Goal: Task Accomplishment & Management: Complete application form

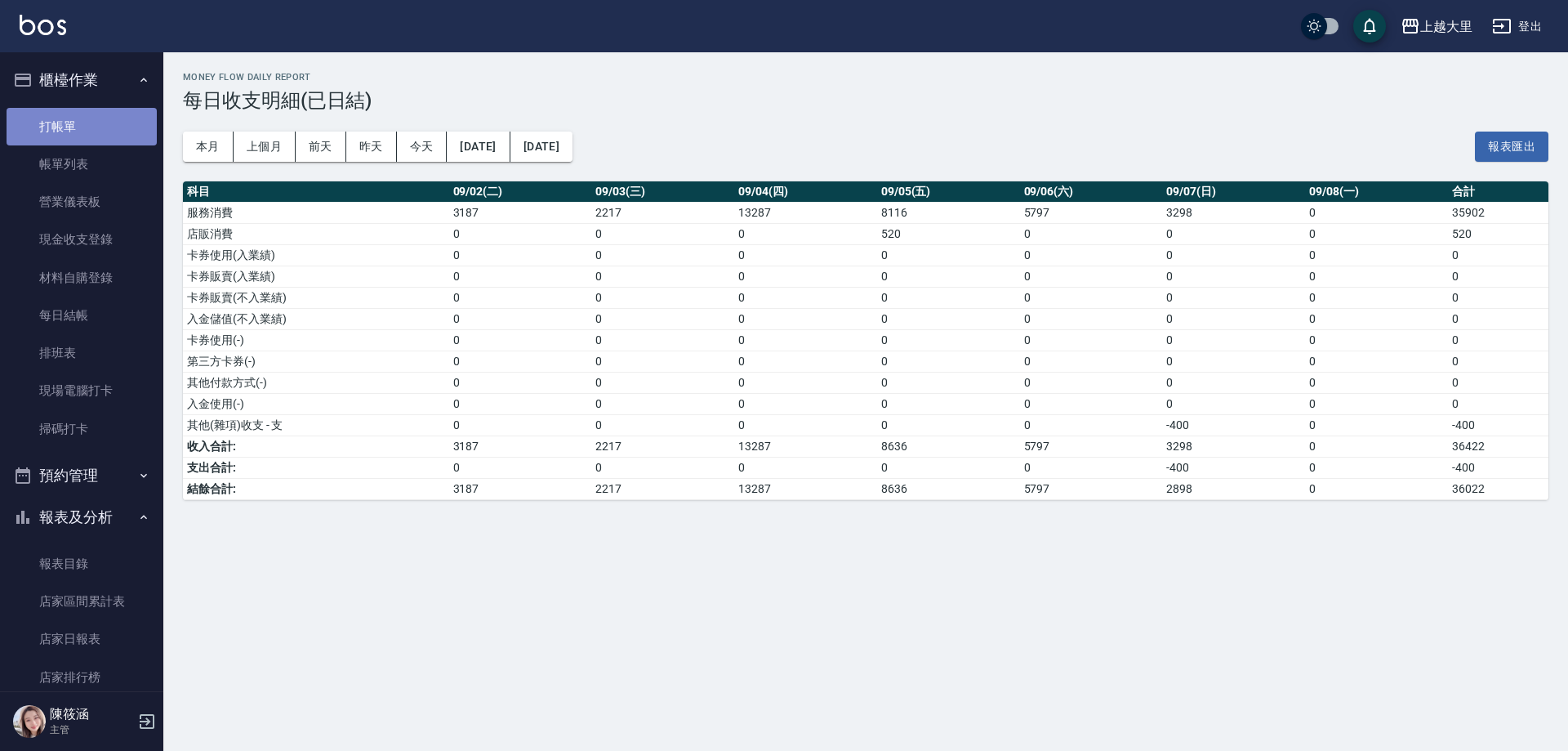
click at [98, 119] on link "打帳單" at bounding box center [81, 127] width 150 height 38
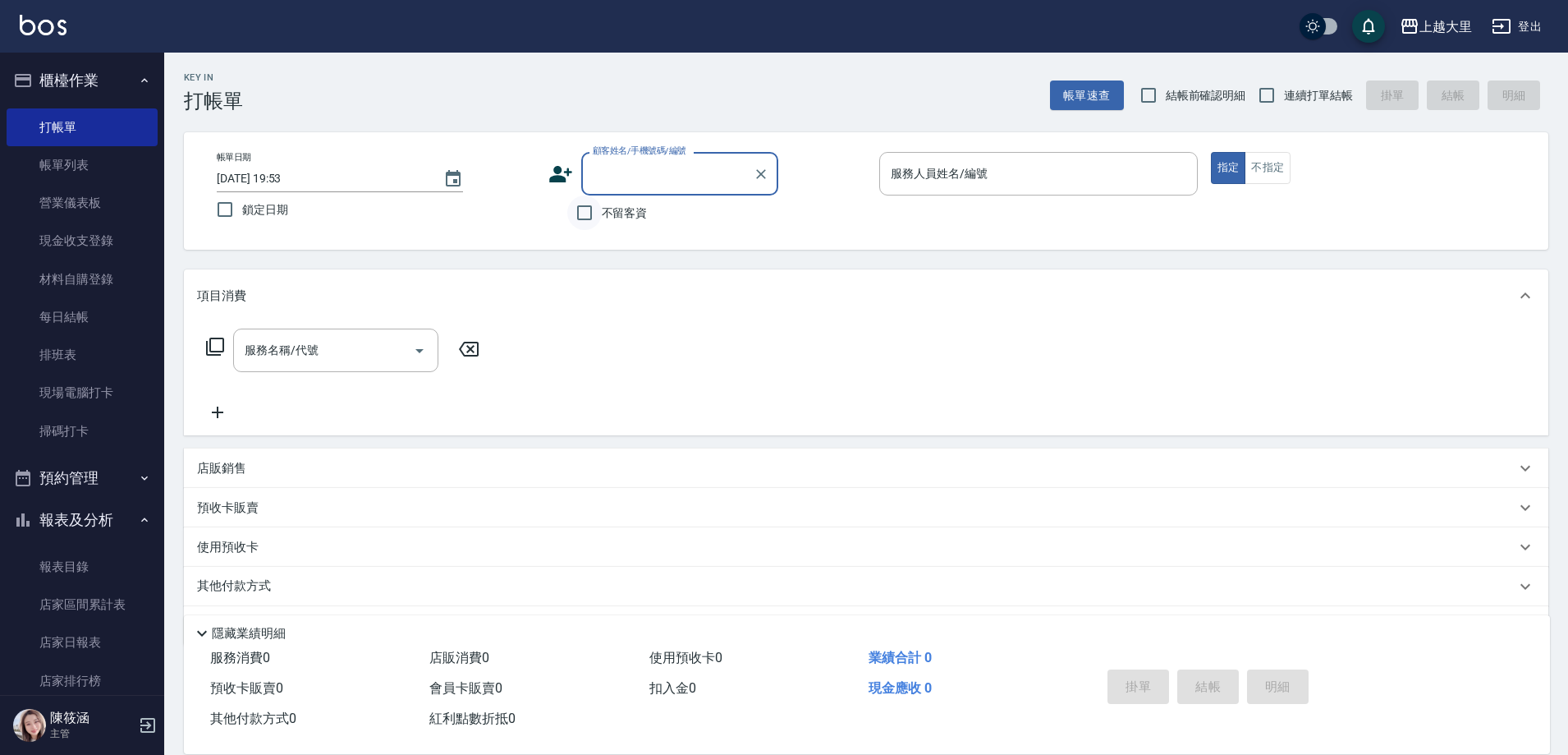
click at [583, 221] on input "不留客資" at bounding box center [585, 213] width 35 height 35
checkbox input "true"
click at [1265, 98] on input "連續打單結帳" at bounding box center [1267, 95] width 35 height 35
checkbox input "true"
click at [1004, 177] on input "服務人員姓名/編號" at bounding box center [1038, 174] width 303 height 29
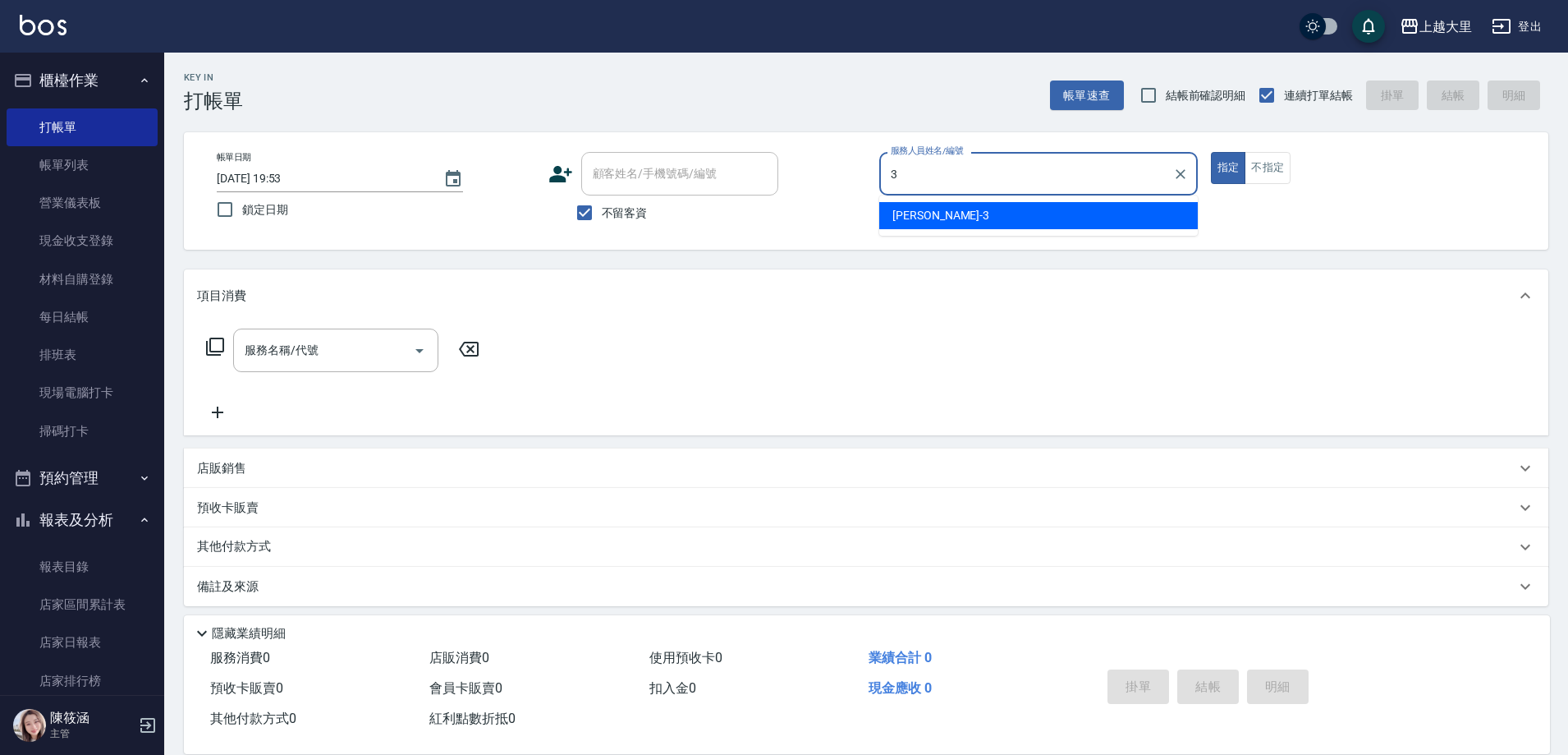
type input "[PERSON_NAME]-3"
type button "true"
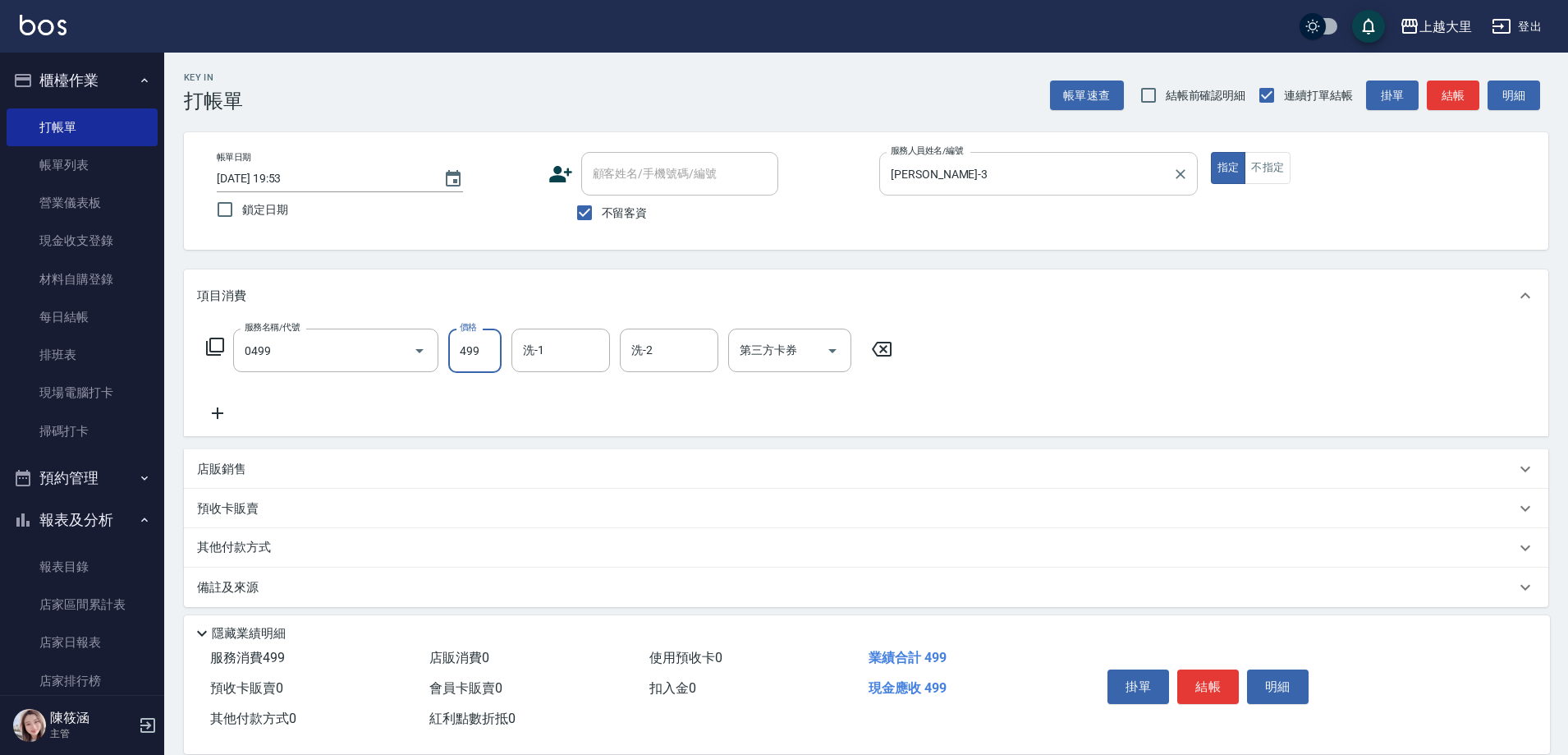
type input "SPA499(0499)"
type input "Ivy-98"
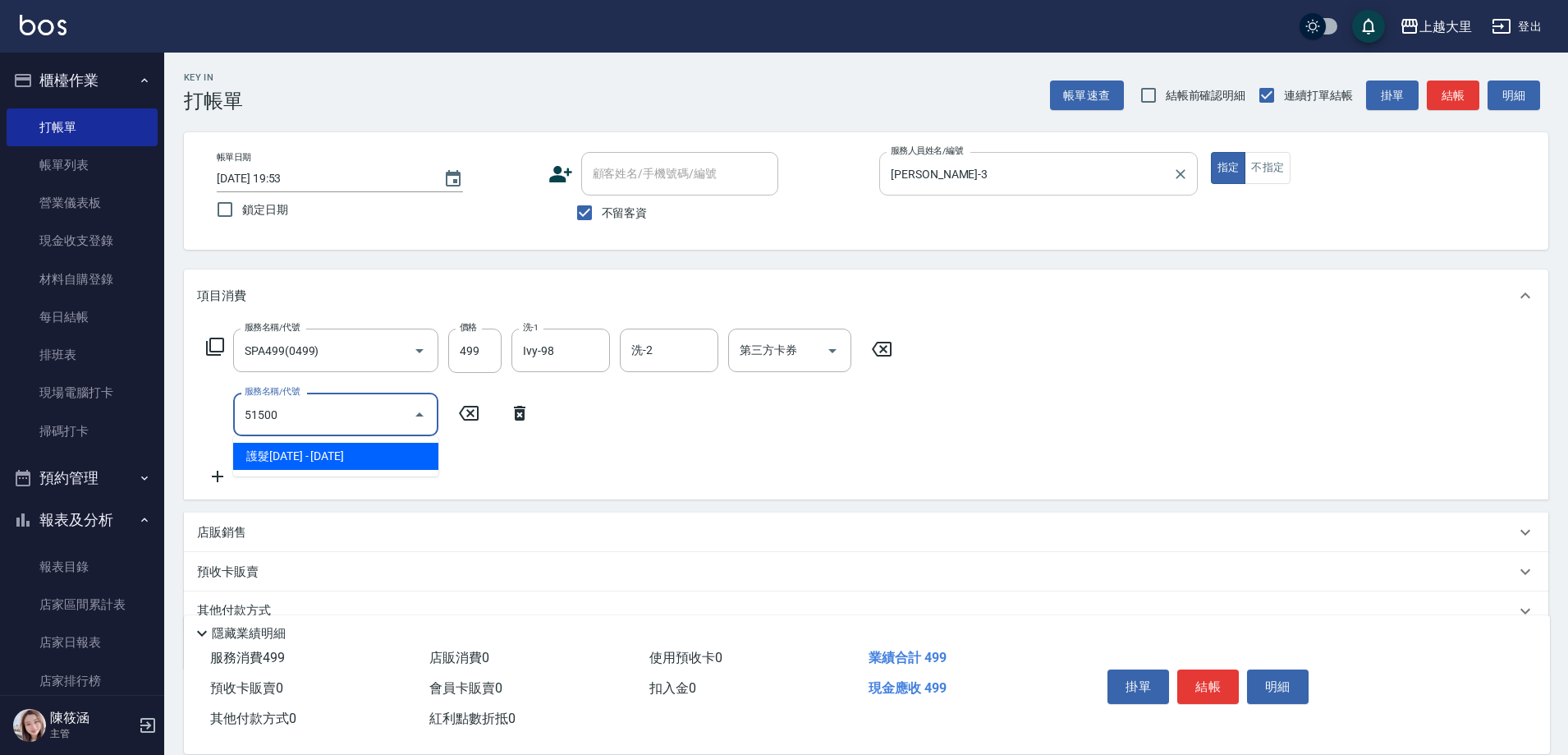
type input "護髮1500(51500)"
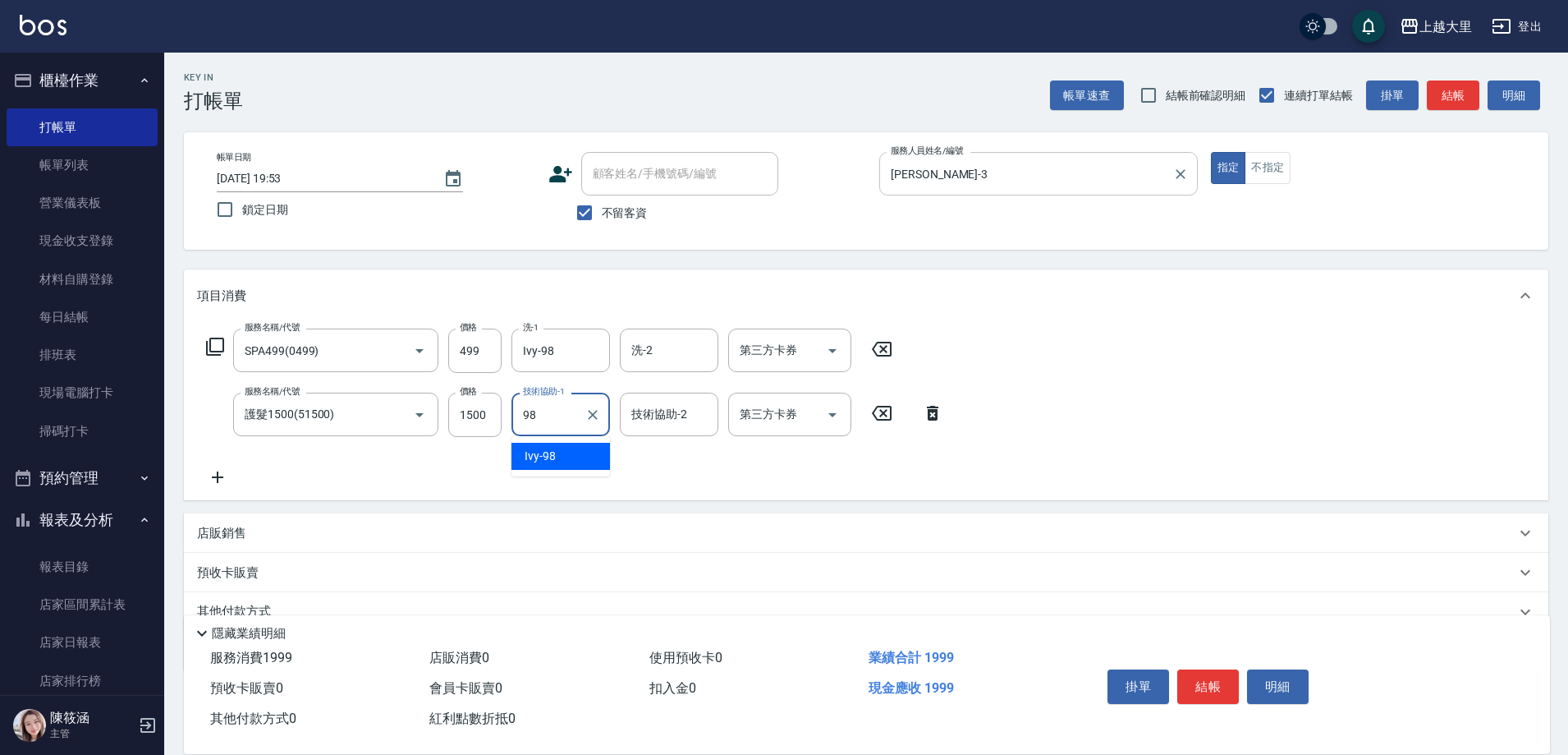
type input "Ivy-98"
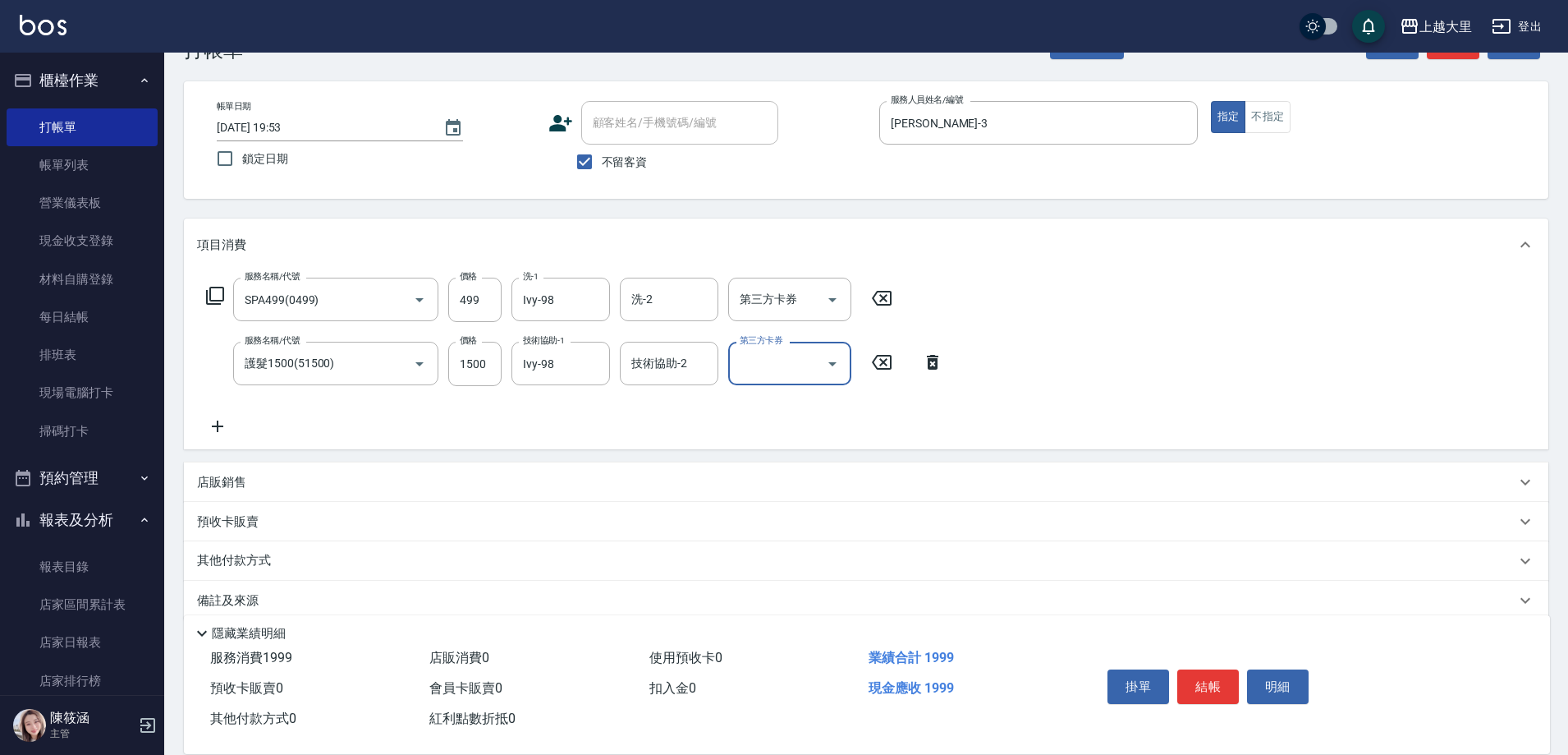
scroll to position [74, 0]
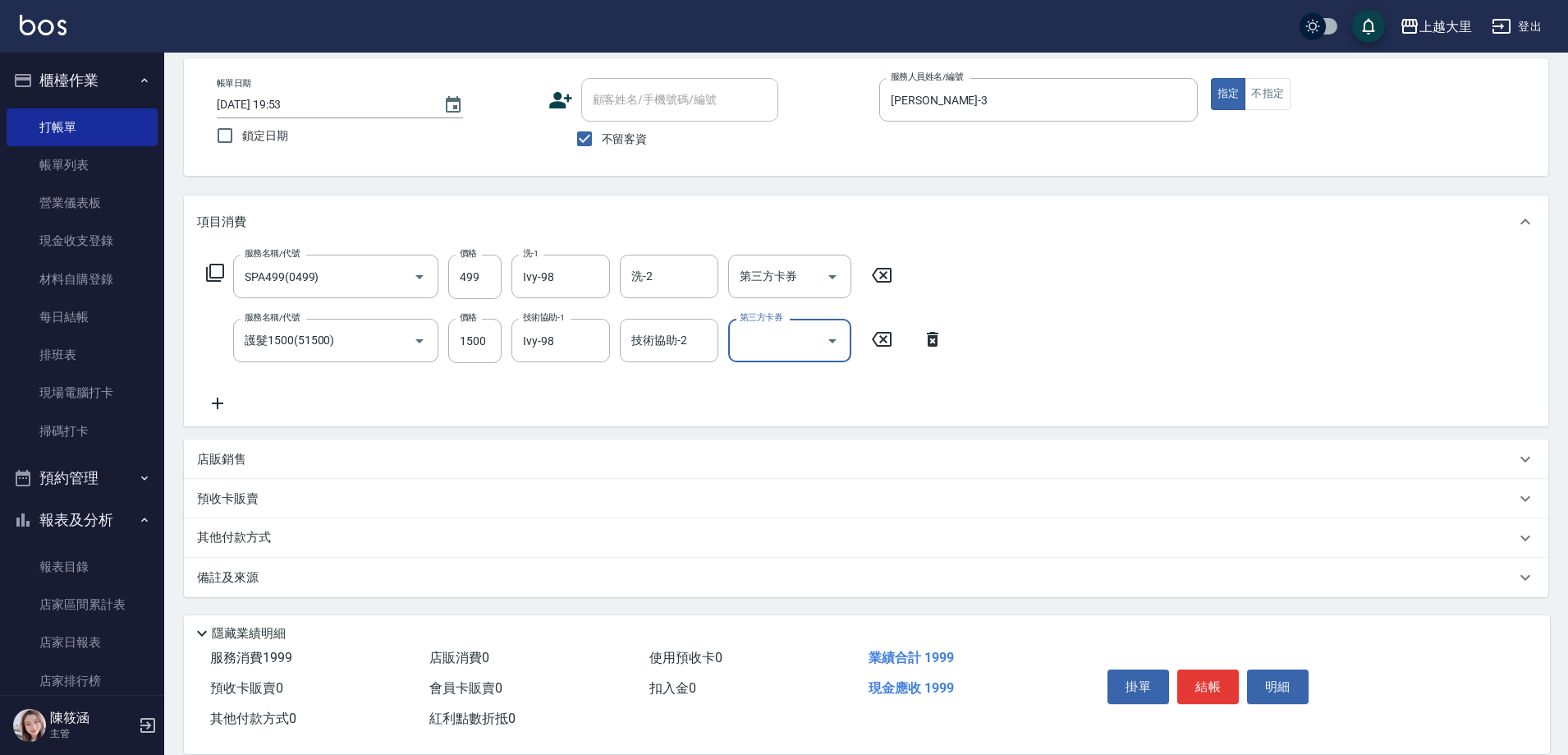
click at [268, 466] on div "店販銷售" at bounding box center [857, 459] width 1319 height 17
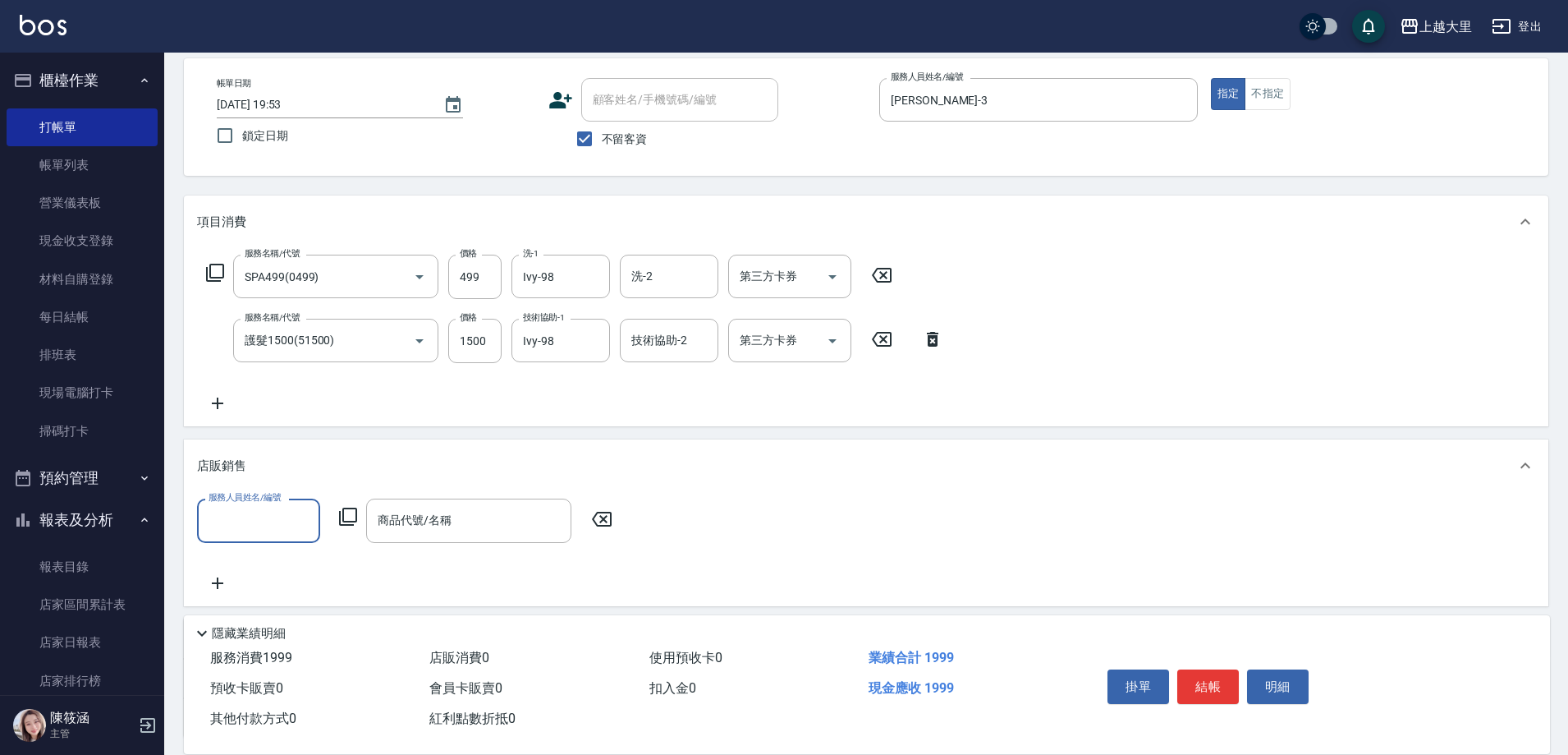
scroll to position [0, 0]
type input "[PERSON_NAME]-3"
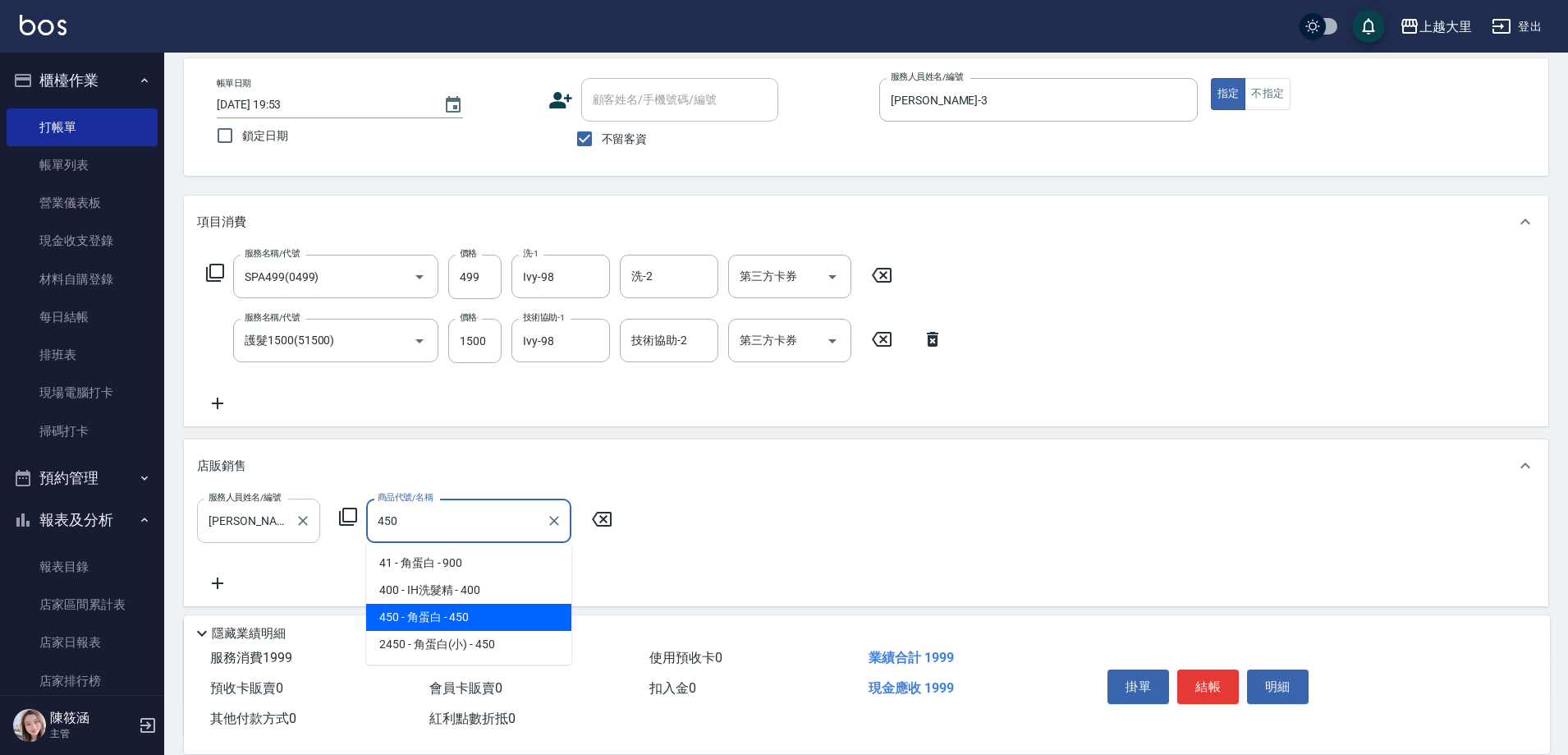
type input "角蛋白"
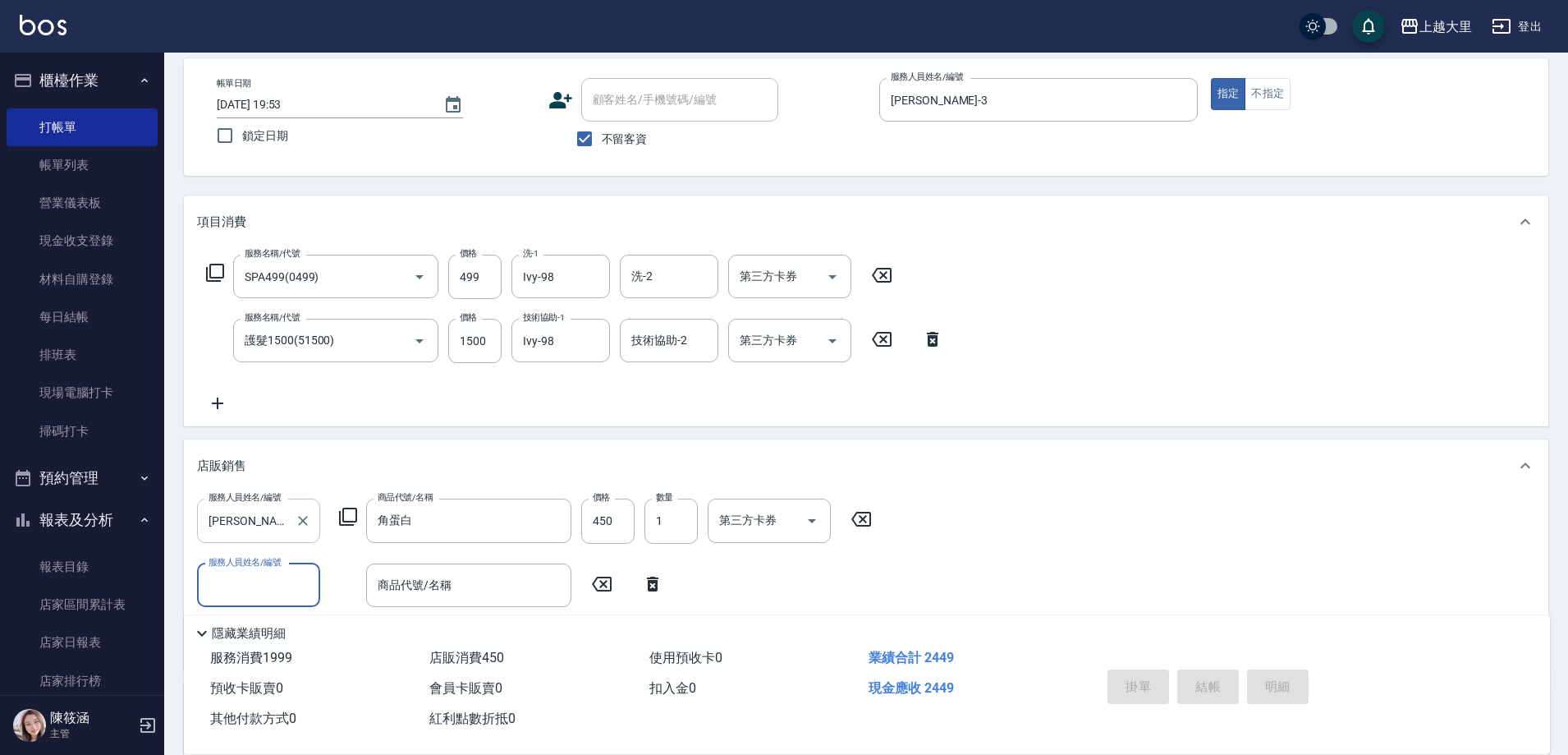
type input "[DATE] 19:54"
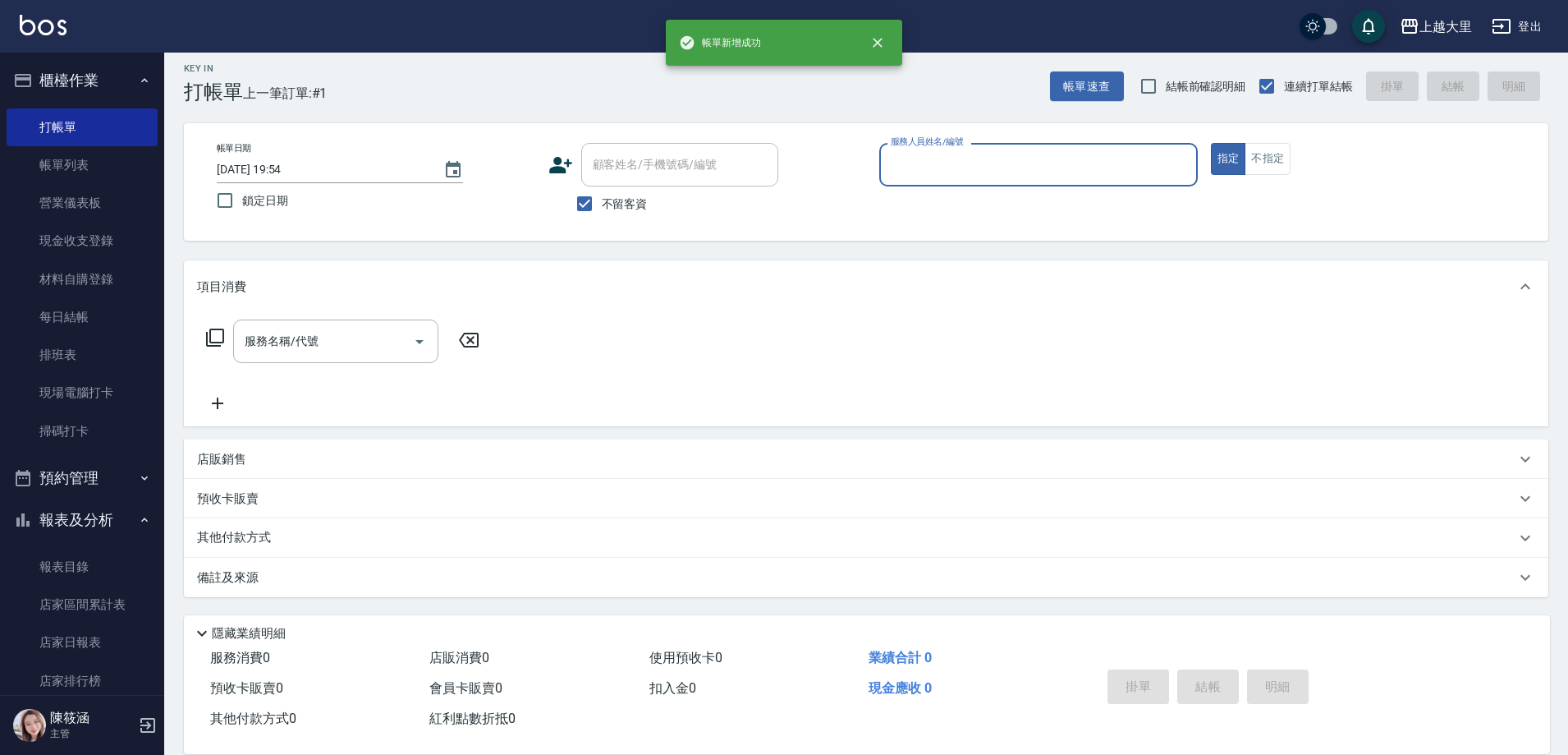
scroll to position [9, 0]
type input "[PERSON_NAME]-3"
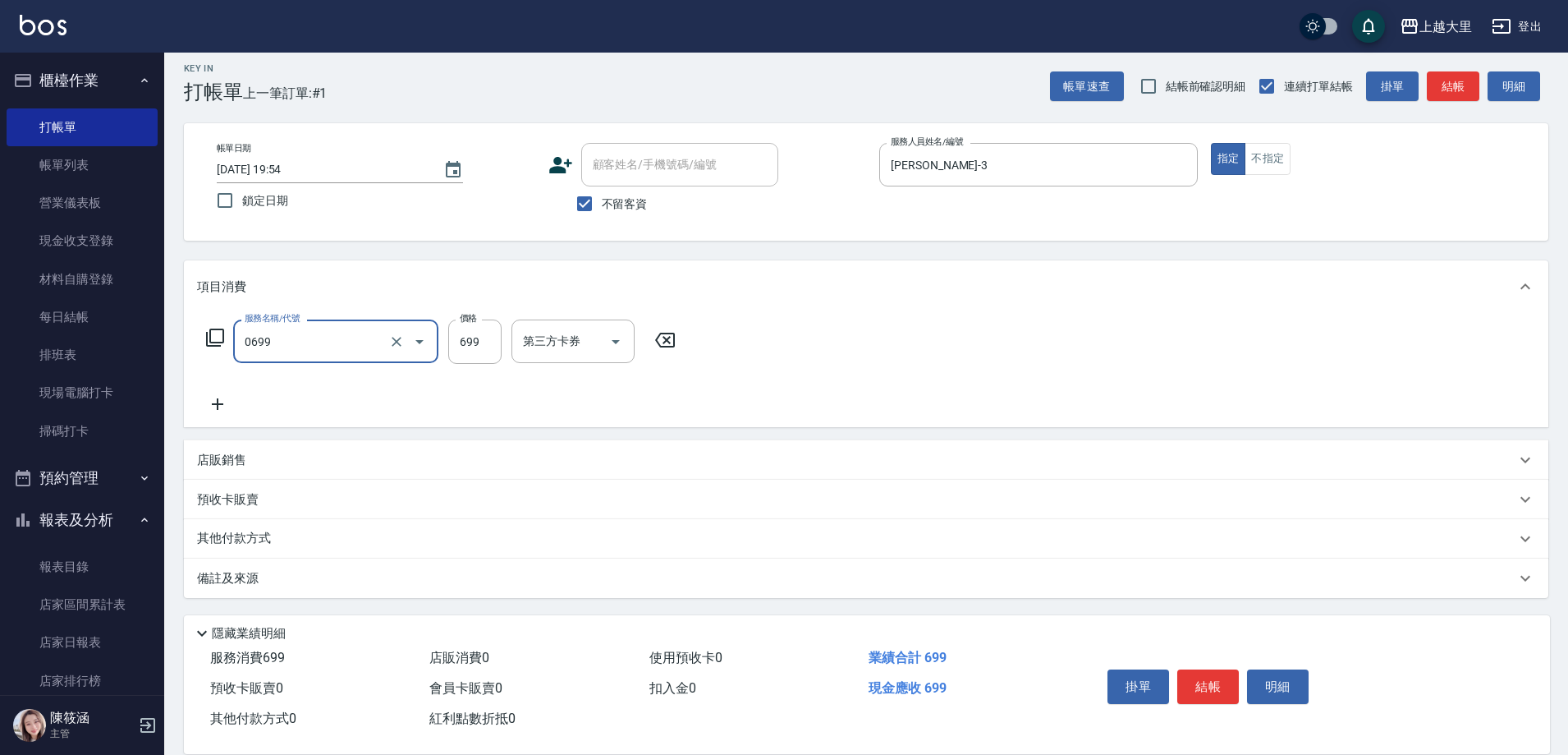
type input "精油SPA699(0699)"
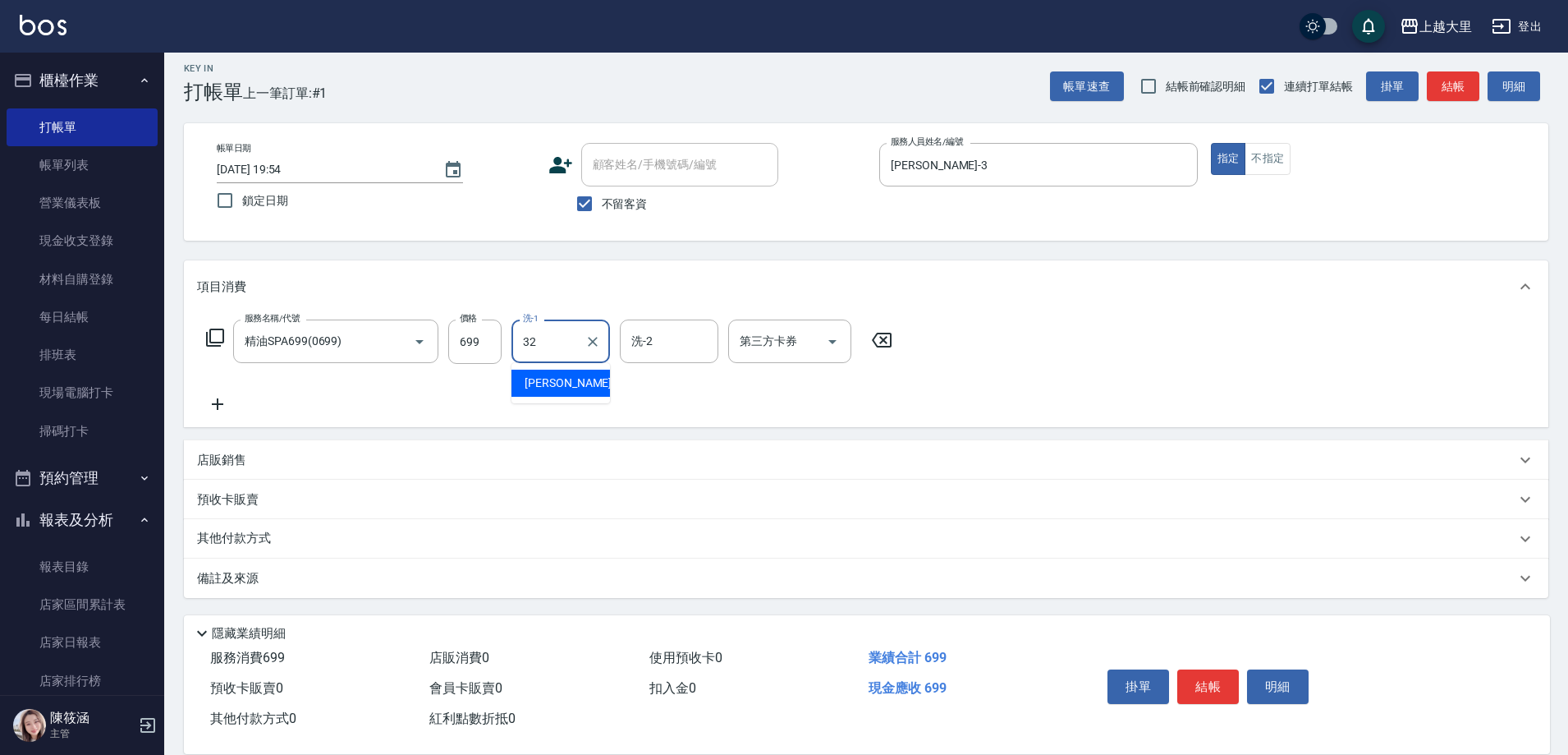
type input "[PERSON_NAME]-32"
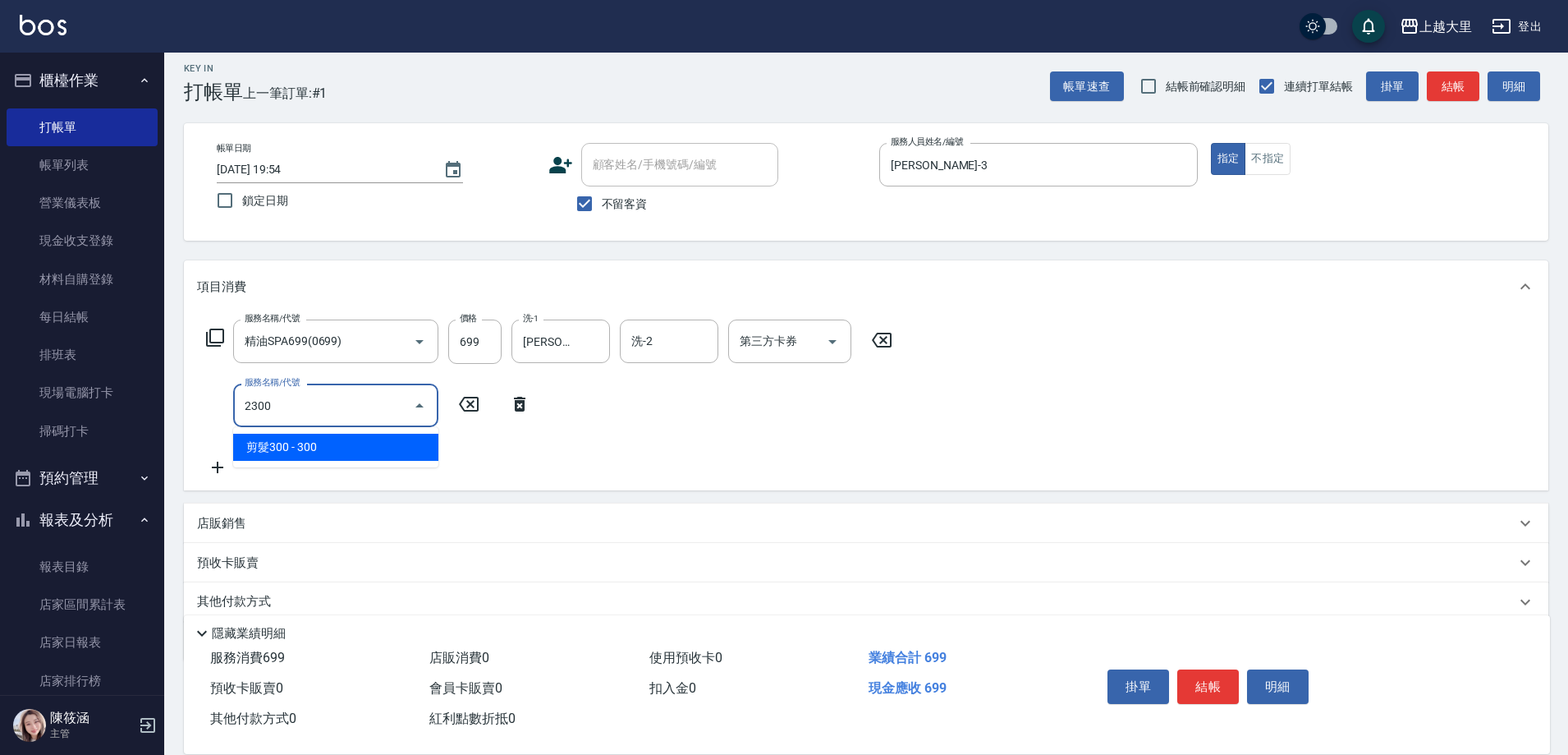
type input "剪髮300(2300)"
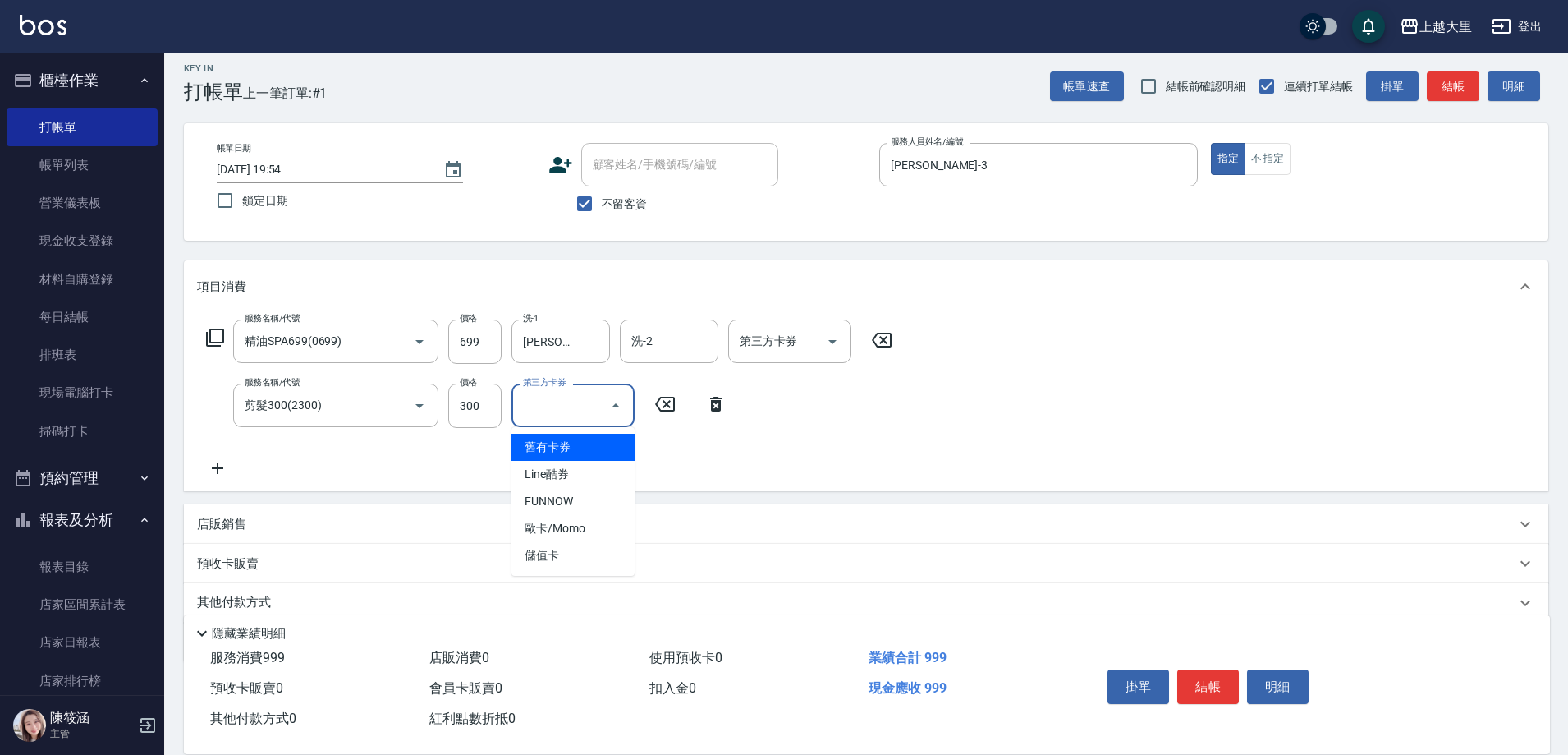
type input "舊有卡券"
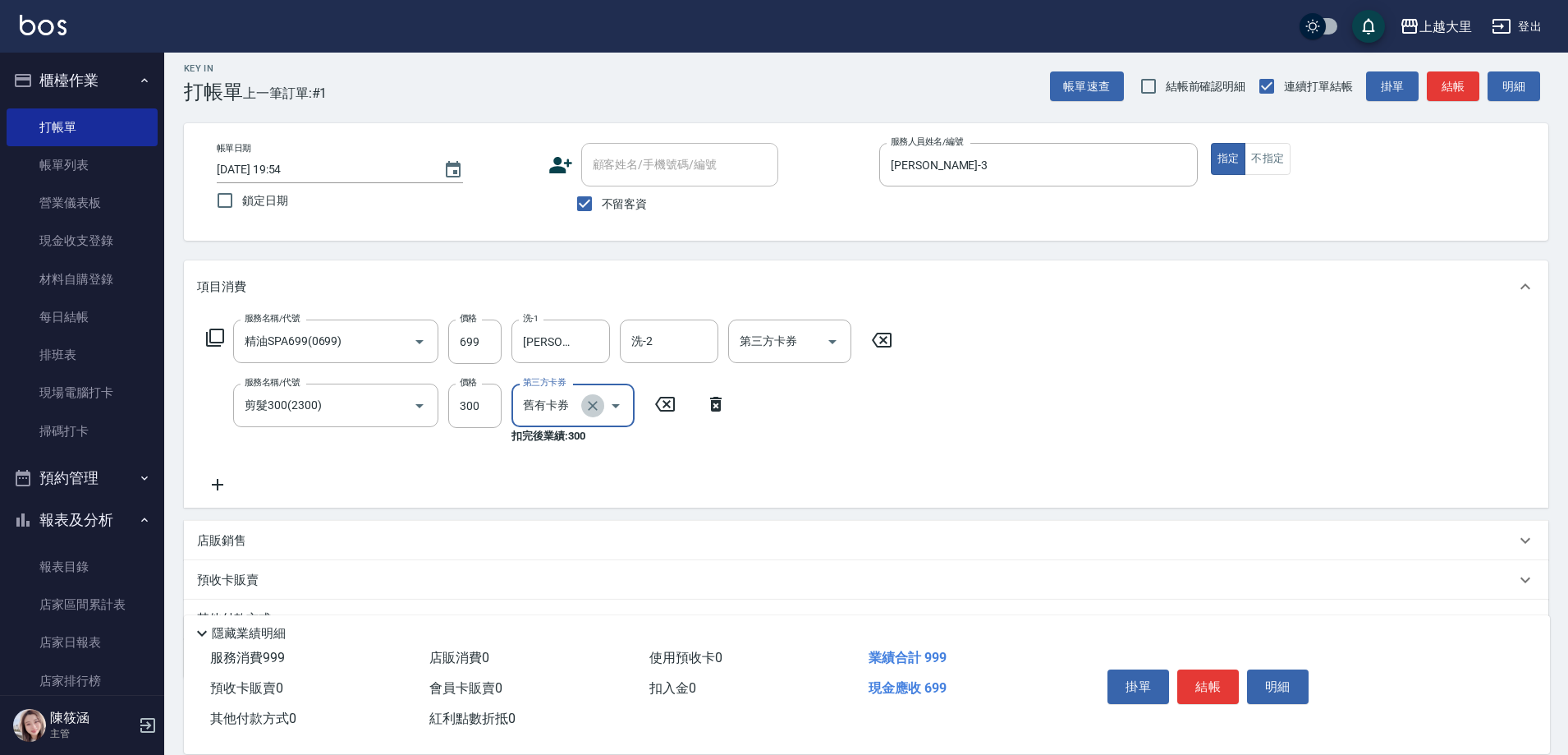
click at [594, 407] on icon "Clear" at bounding box center [592, 405] width 10 height 10
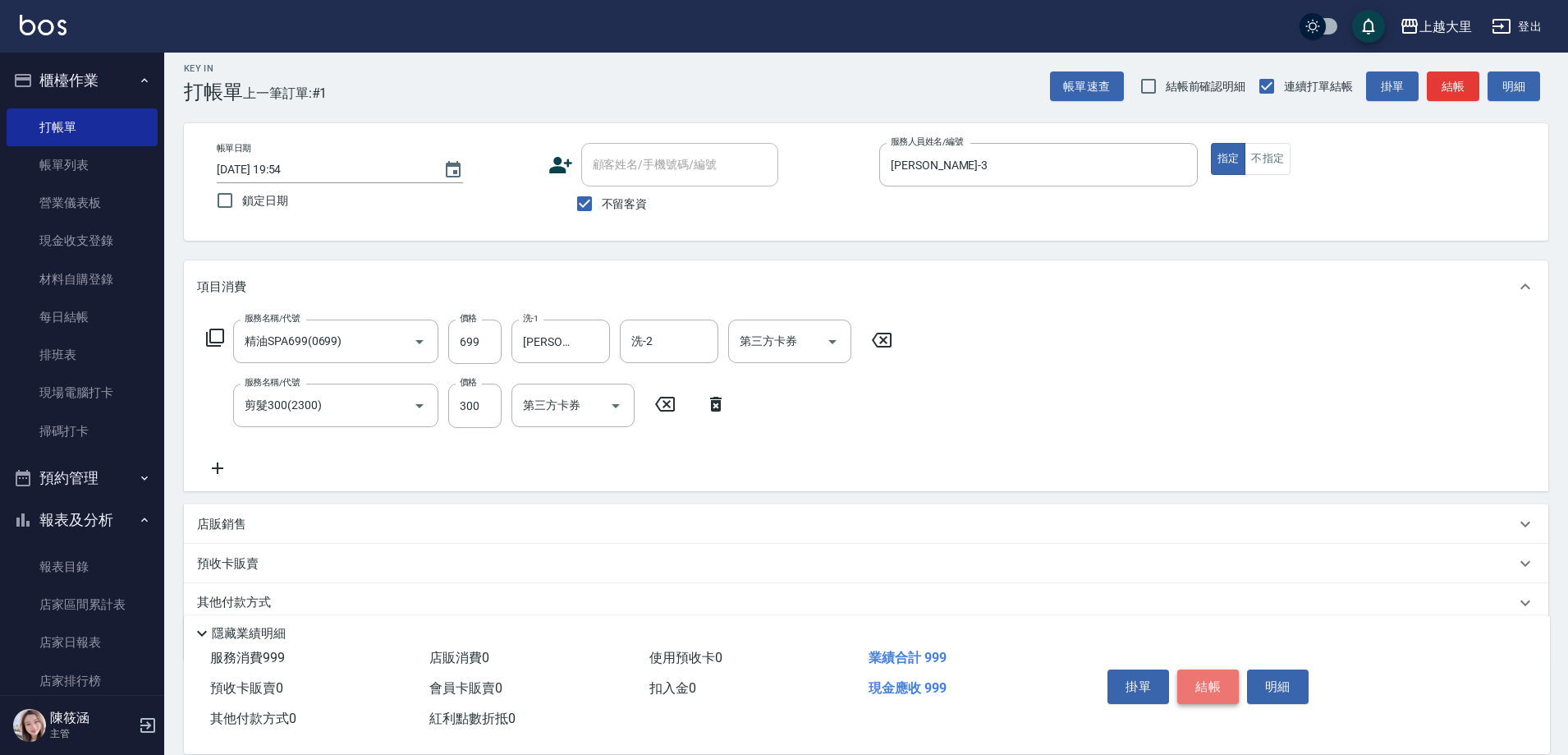
click at [1220, 679] on button "結帳" at bounding box center [1208, 687] width 62 height 35
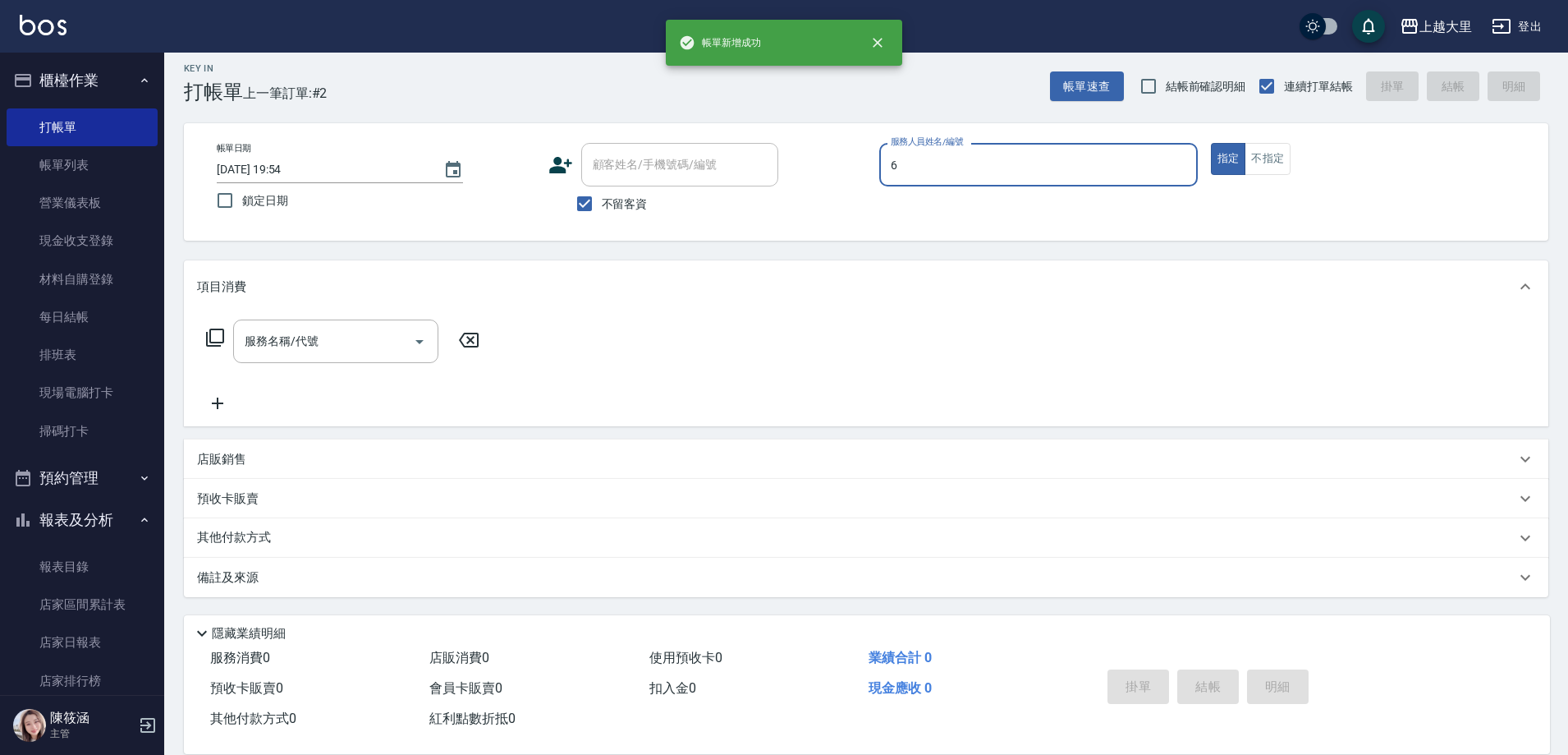
type input "[PERSON_NAME]比-6"
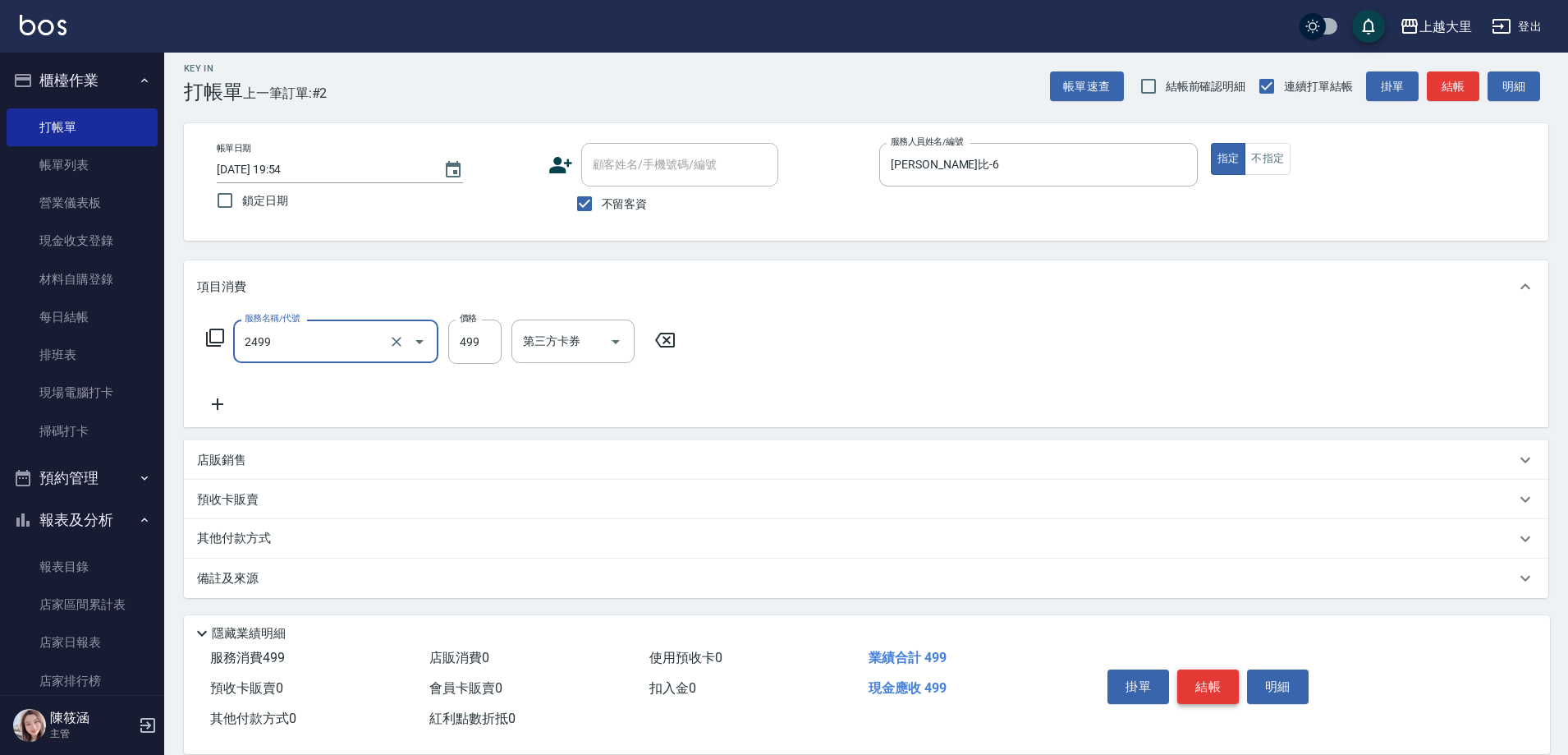
type input "499洗剪(2499)"
type input "500"
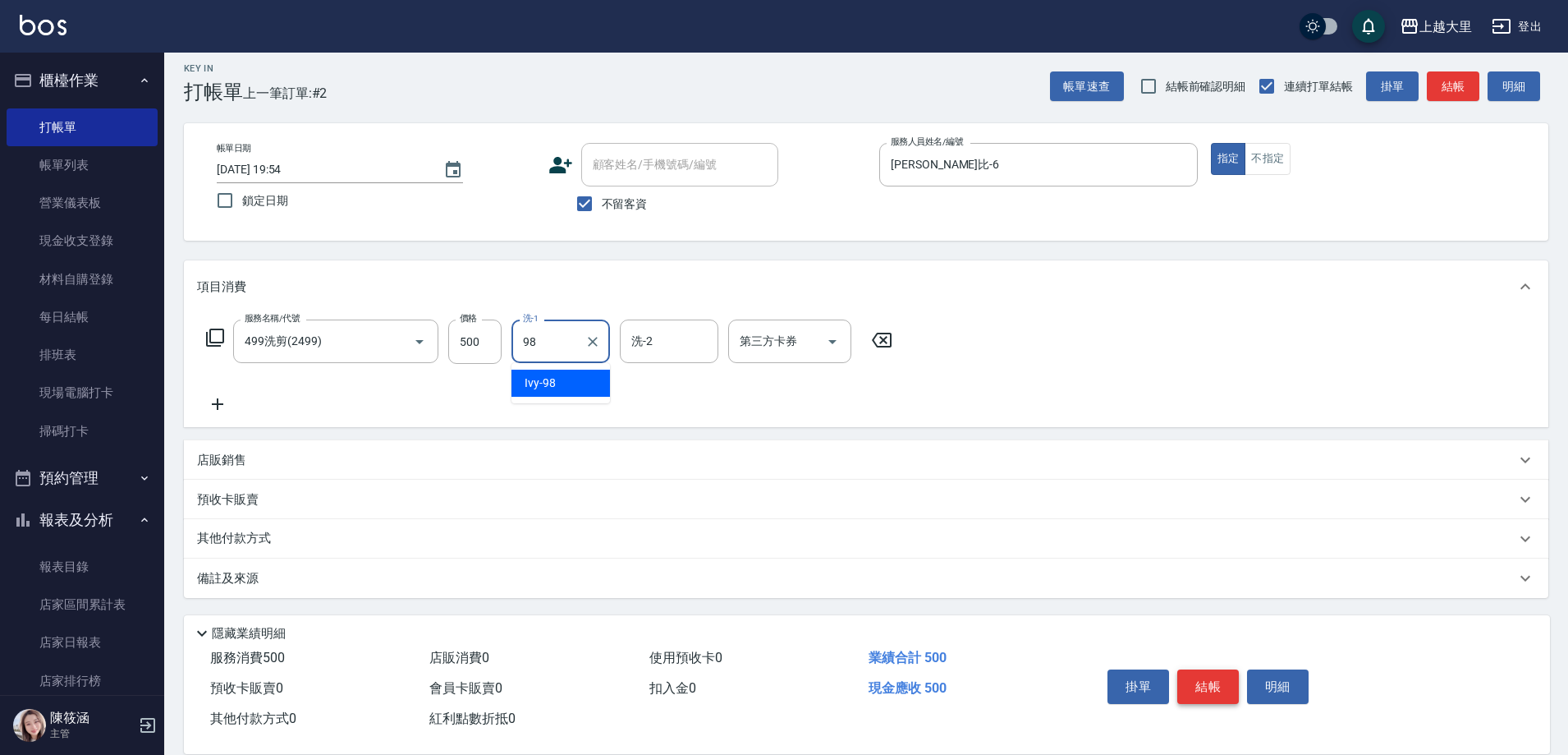
type input "Ivy-98"
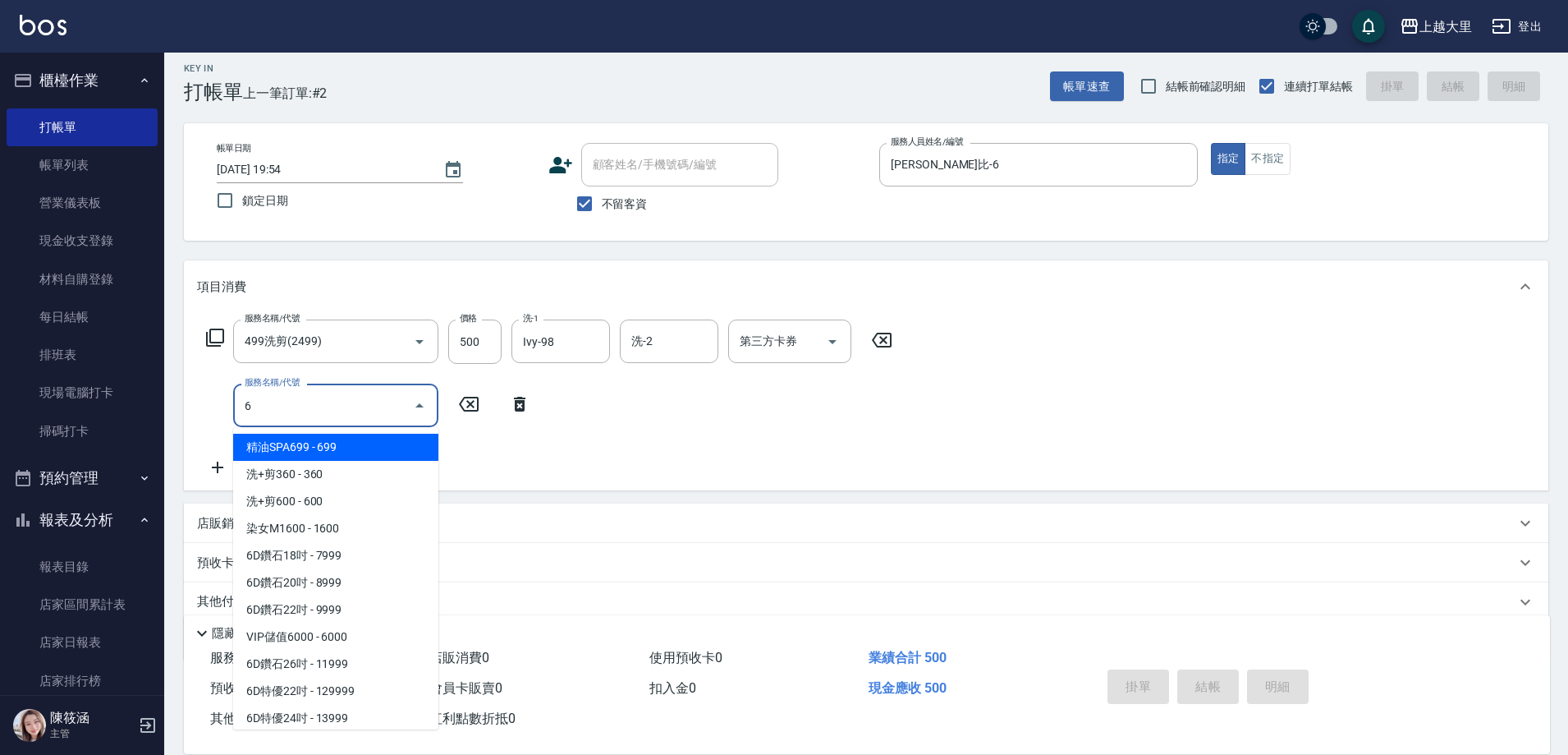
type input "精油SPA699(0699)"
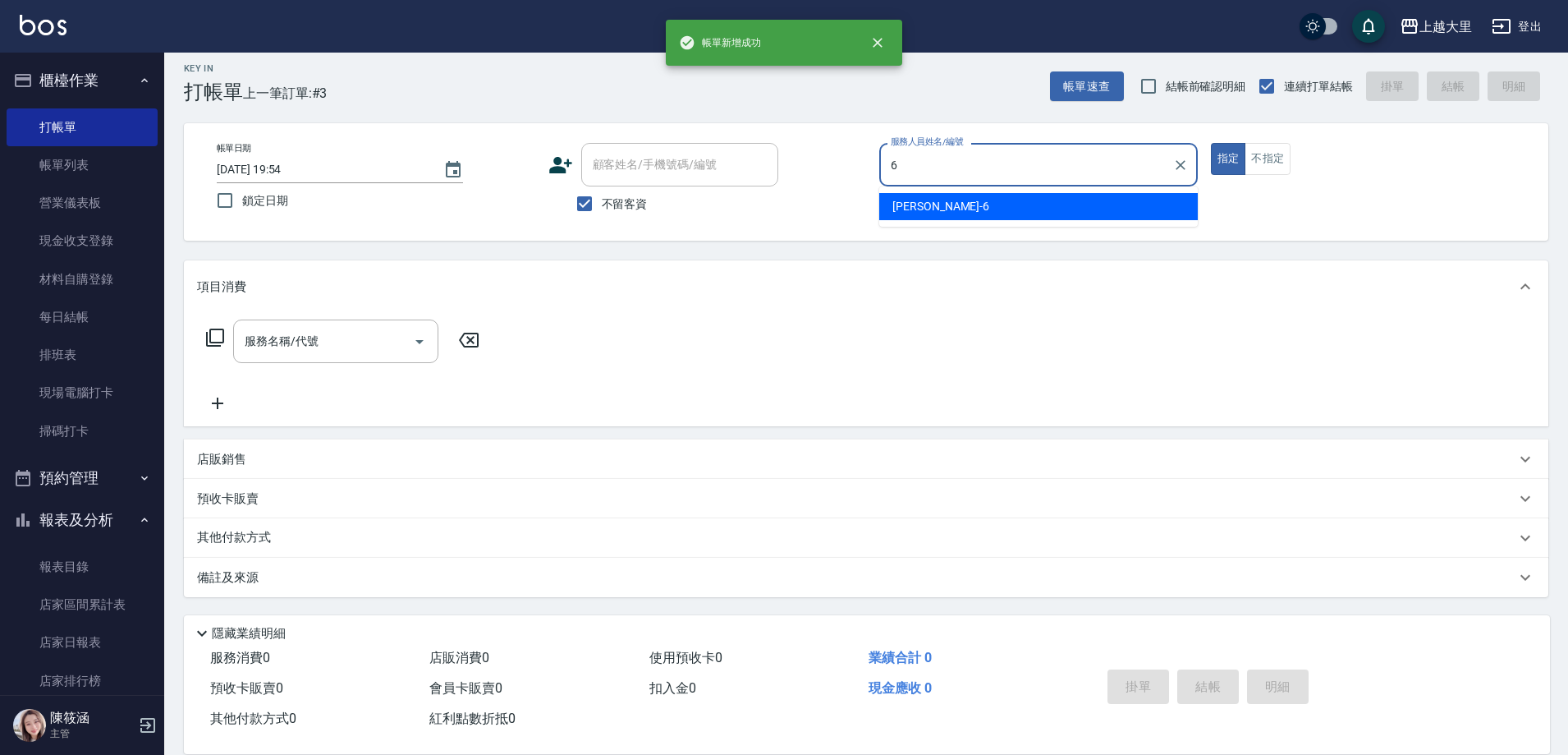
type input "[PERSON_NAME]比-6"
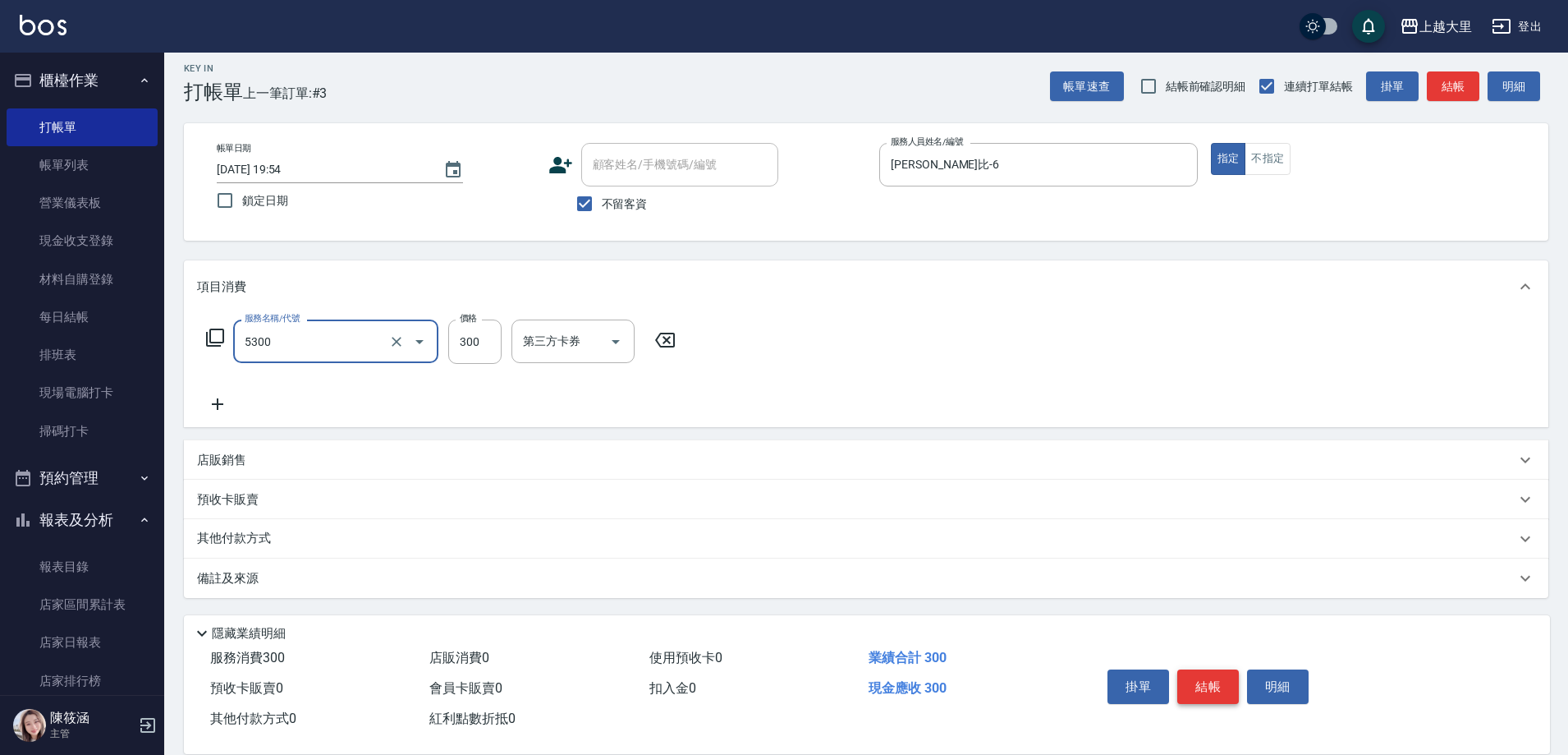
type input "護髮-300(5300)"
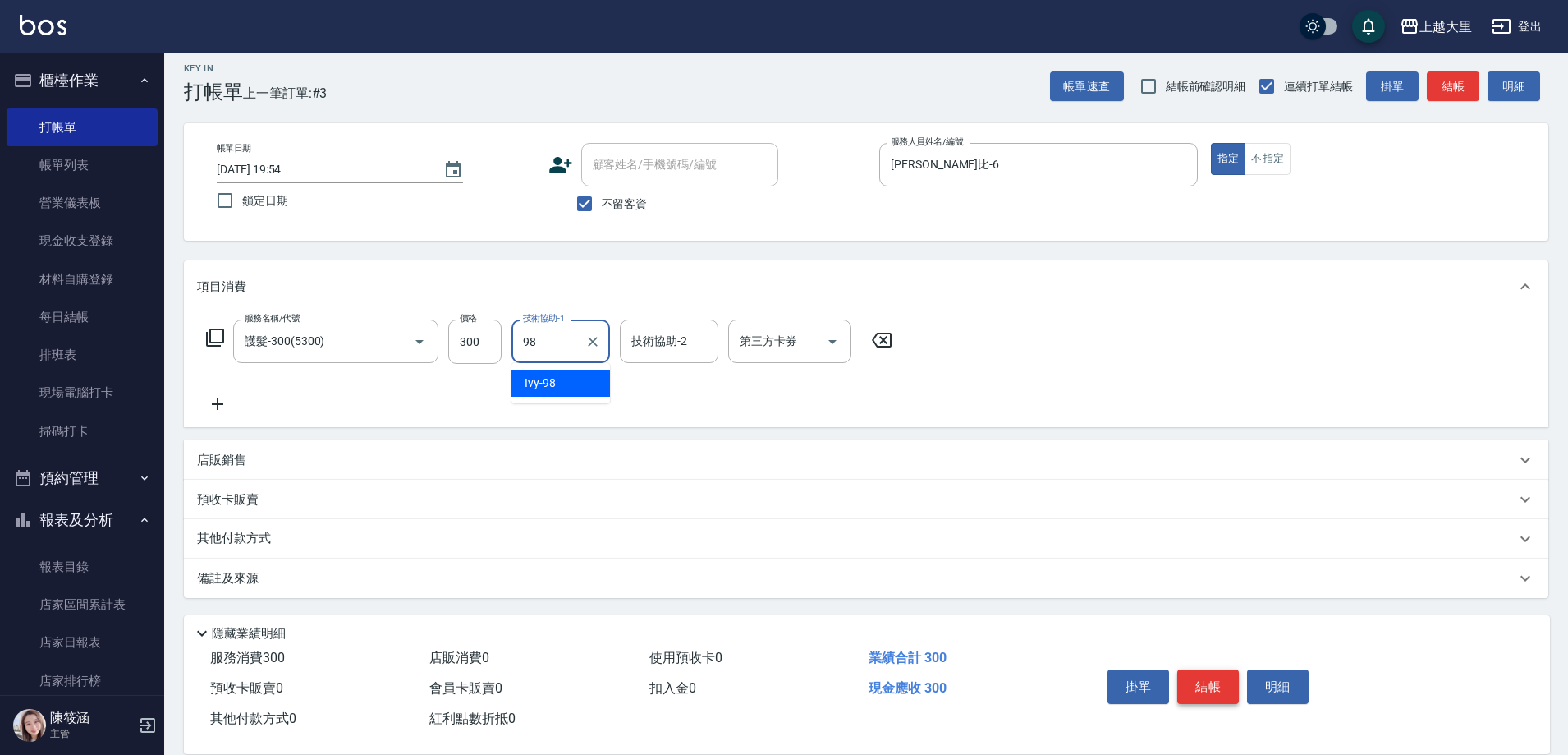
type input "Ivy-98"
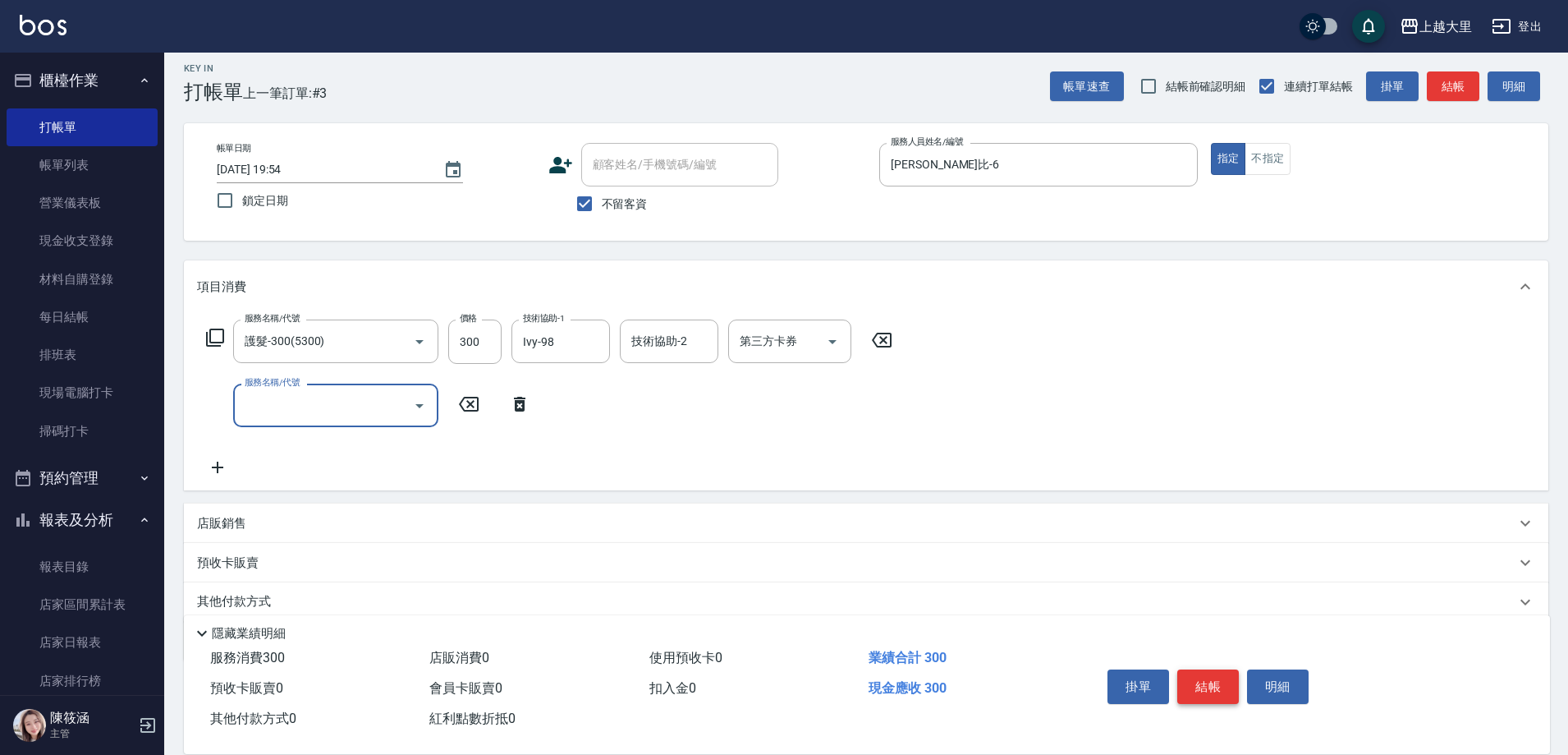
type input "3"
type input "染女L1800(41800)"
type input "2000"
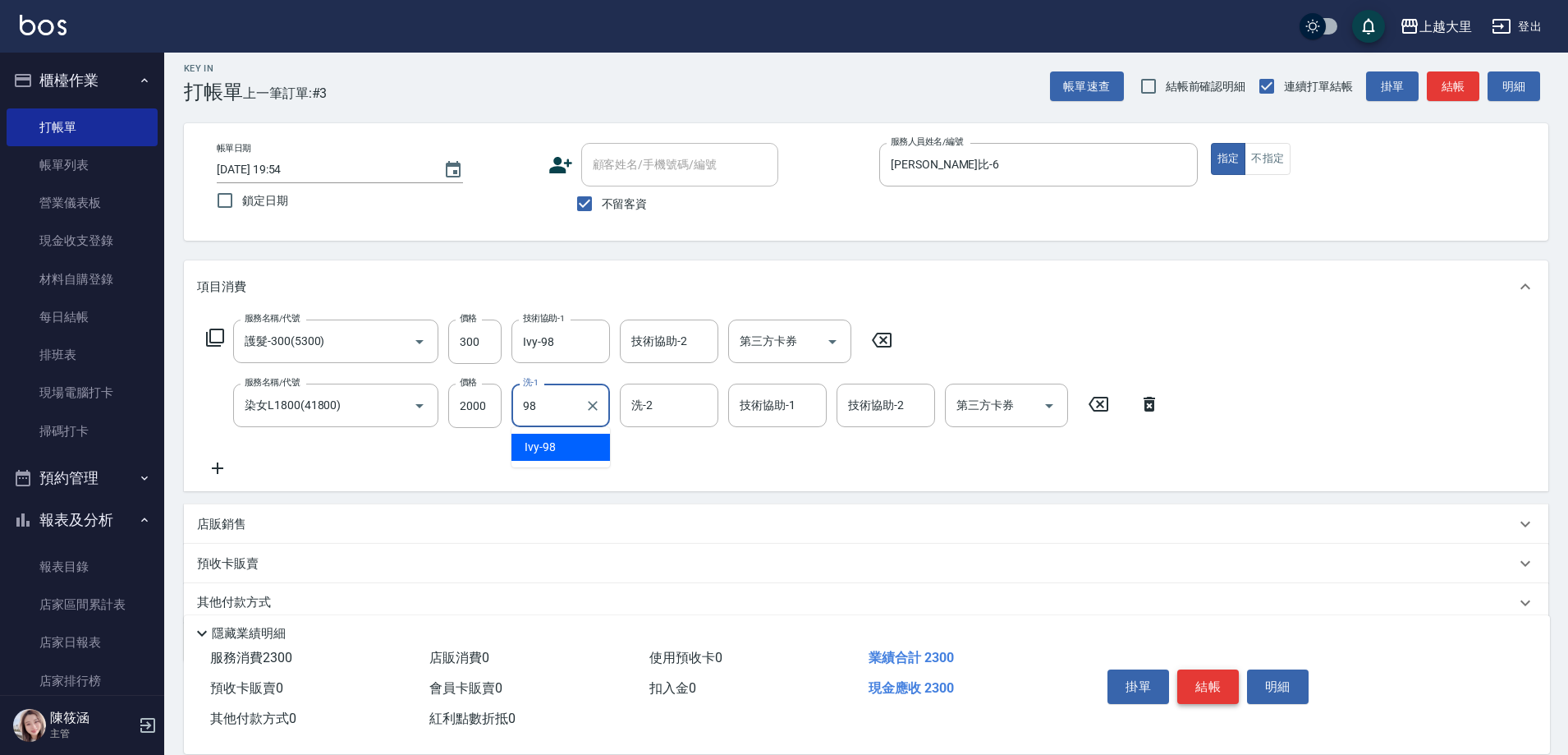
type input "Ivy-98"
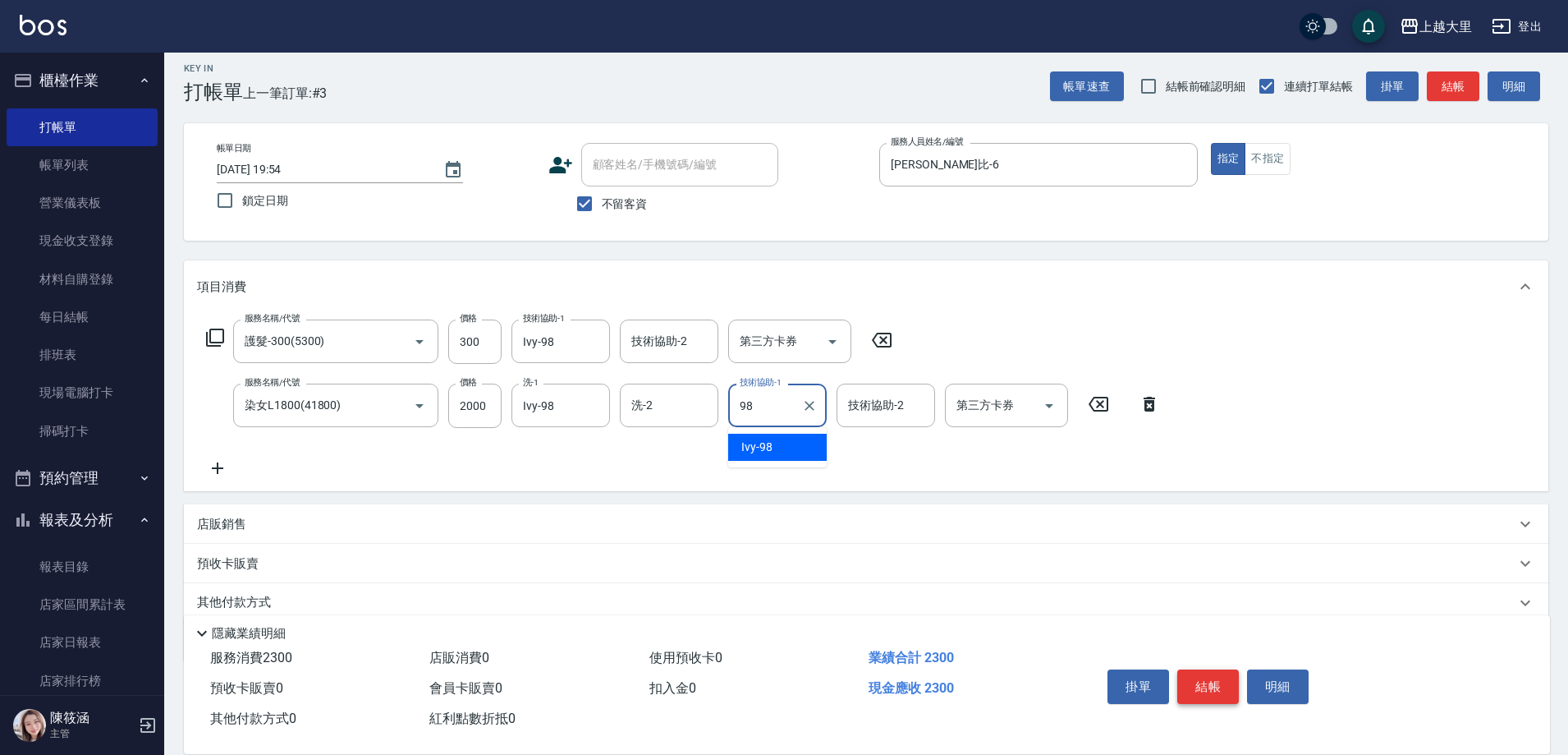
type input "Ivy-98"
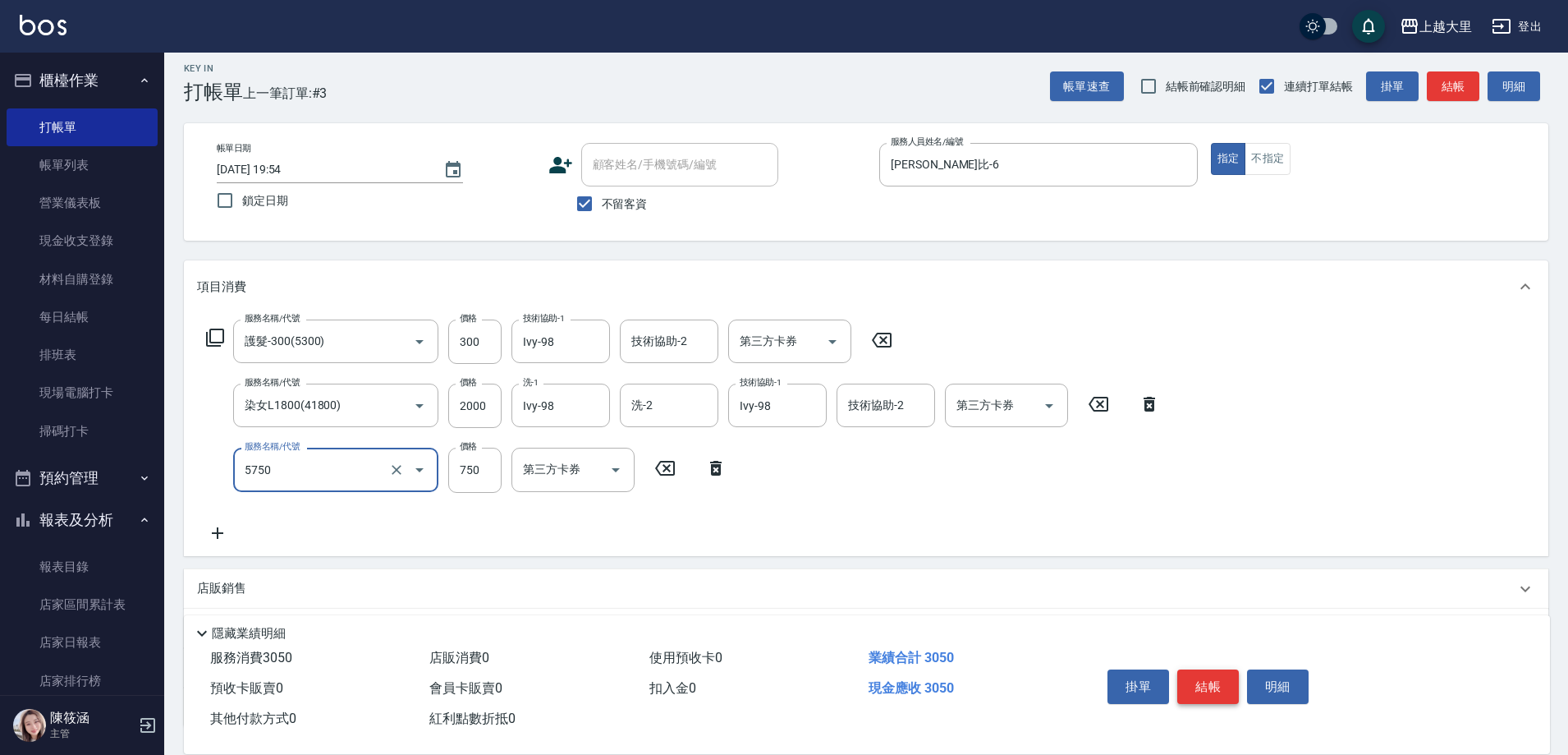
type input "護髮-750(5750)"
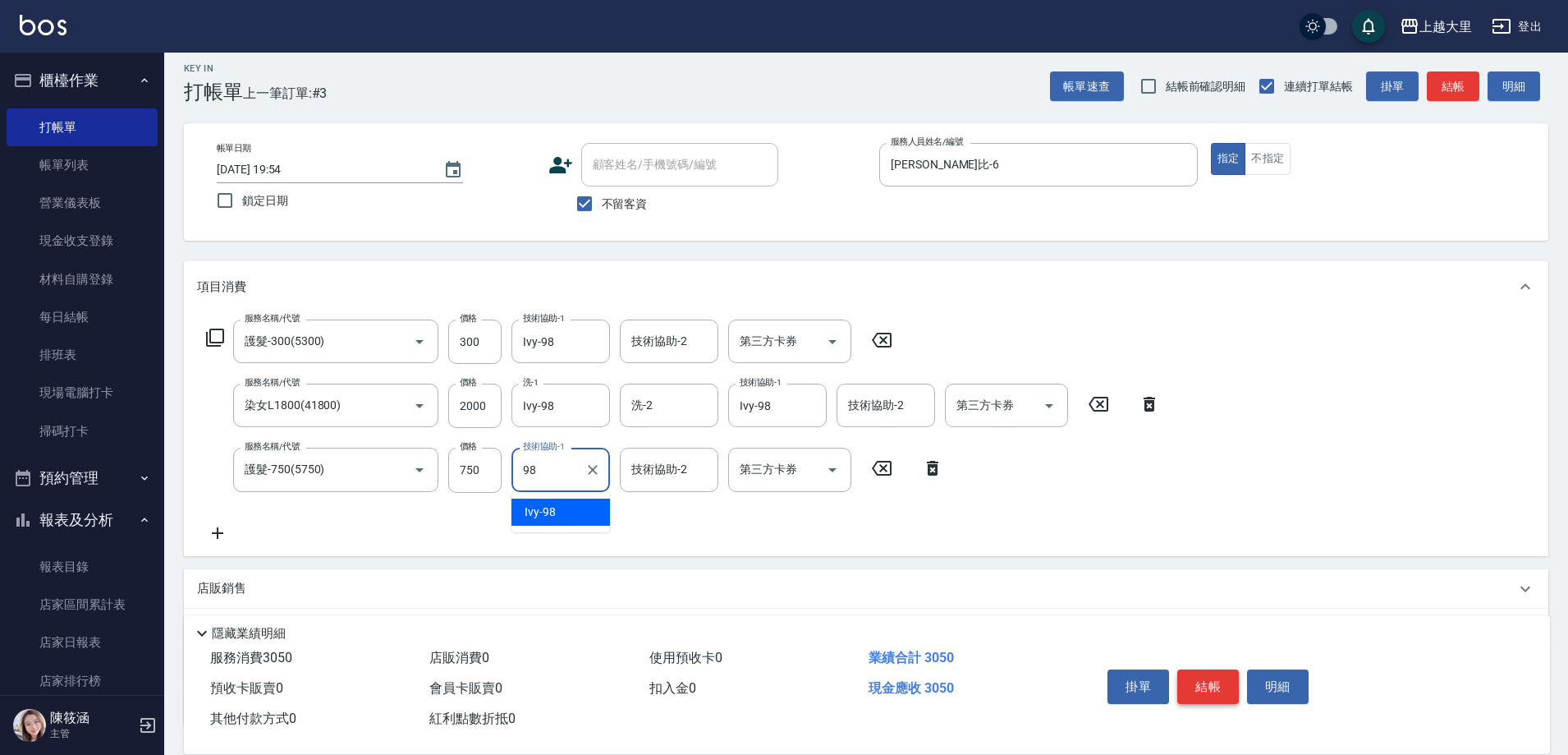
type input "Ivy-98"
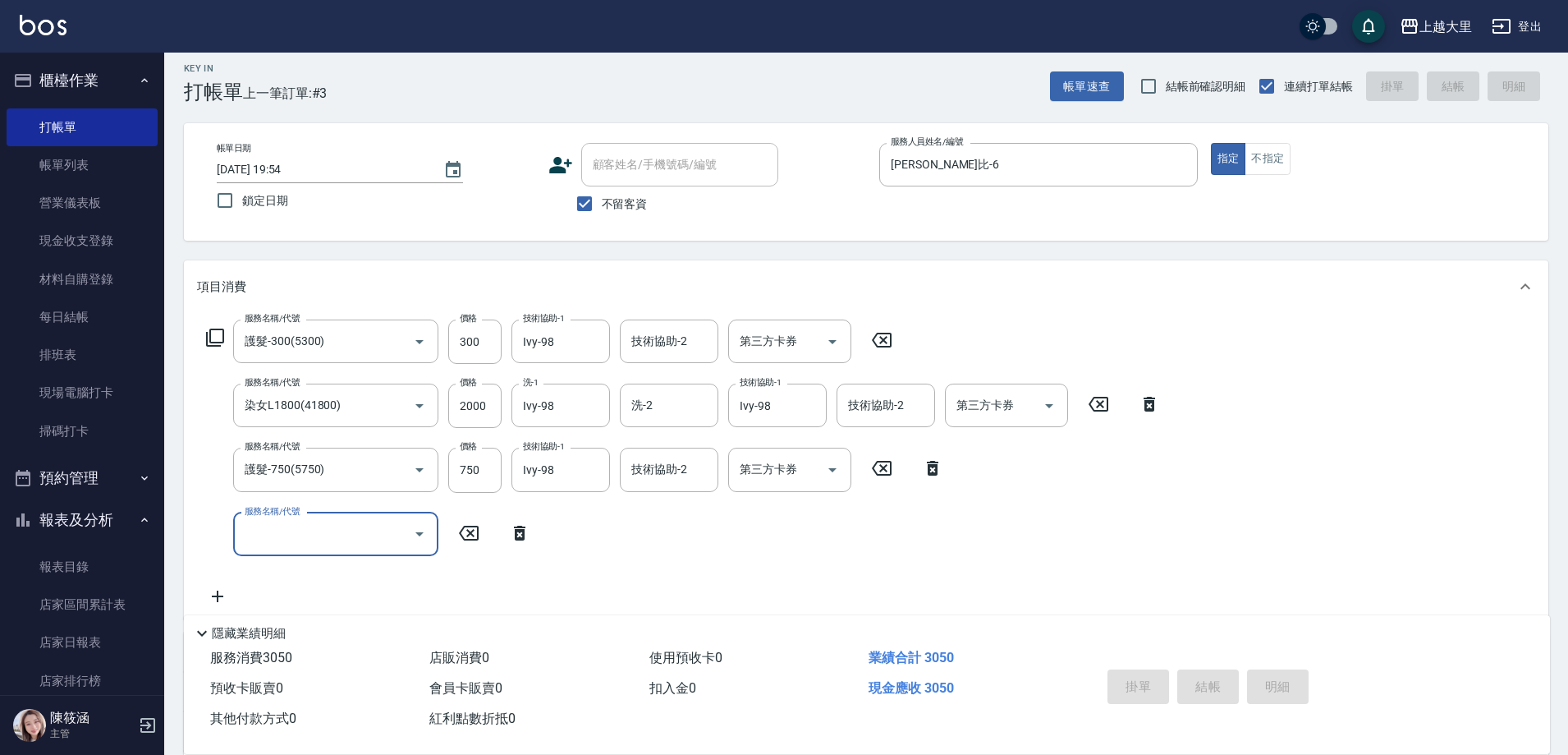
type input "[DATE] 19:55"
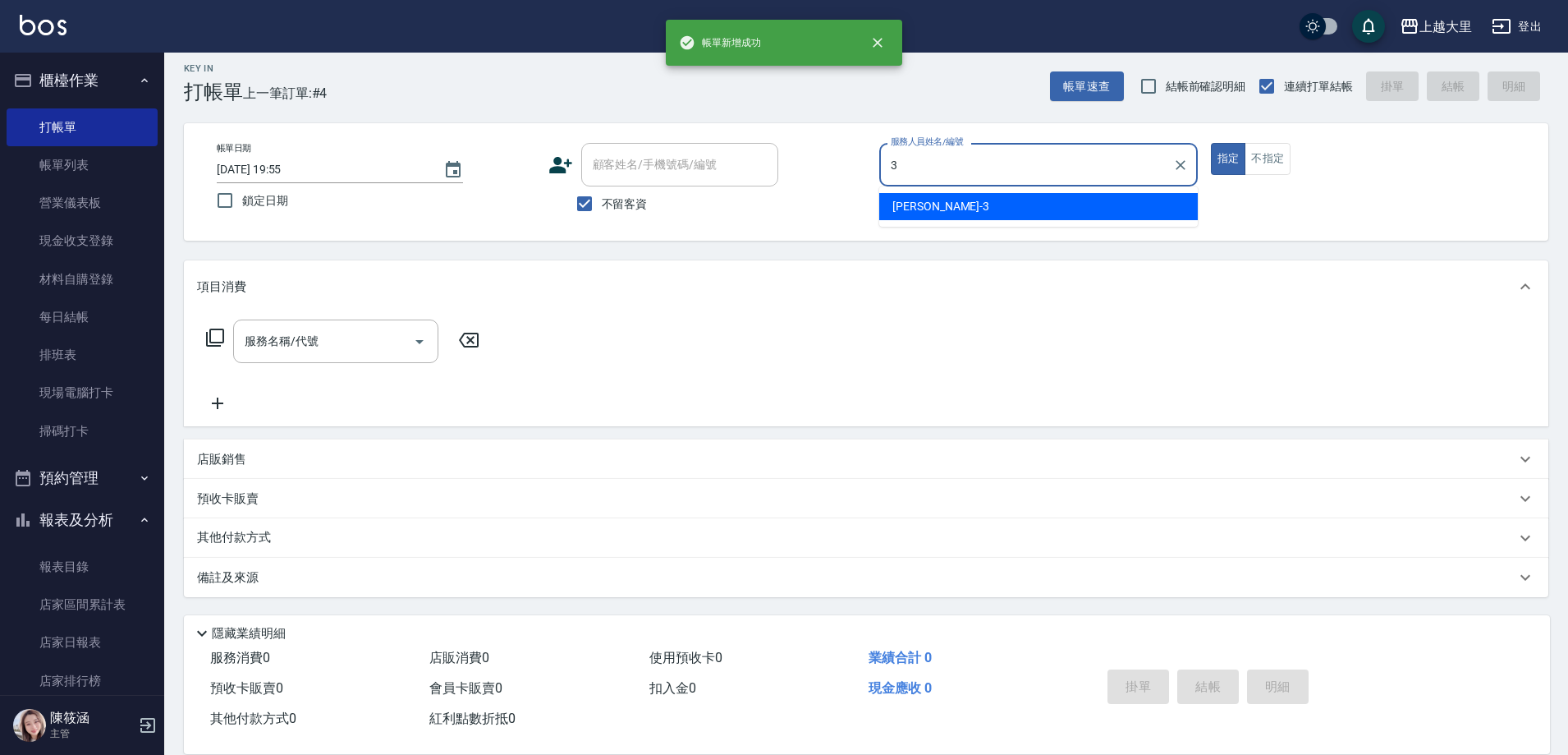
type input "[PERSON_NAME]-3"
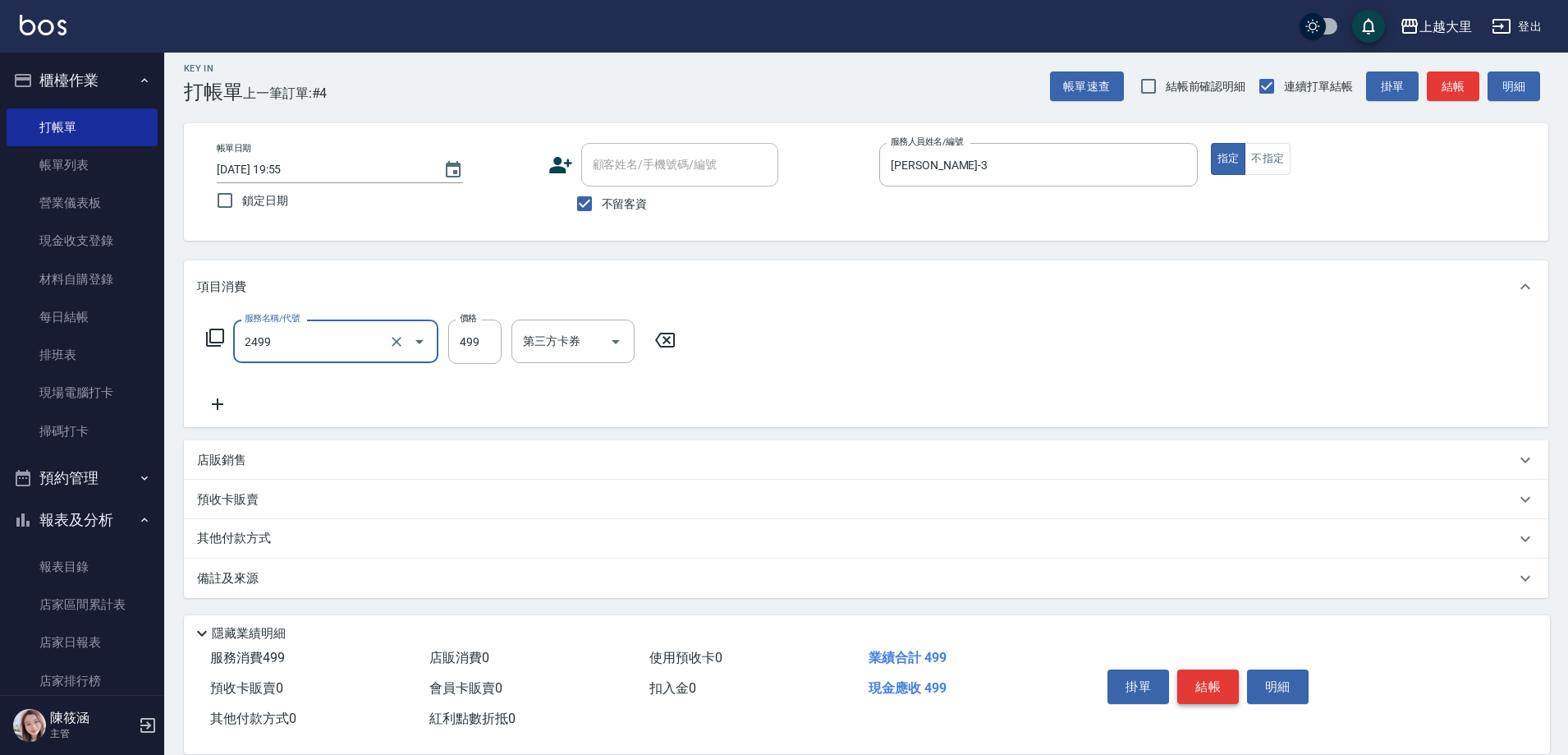
type input "499洗剪(2499)"
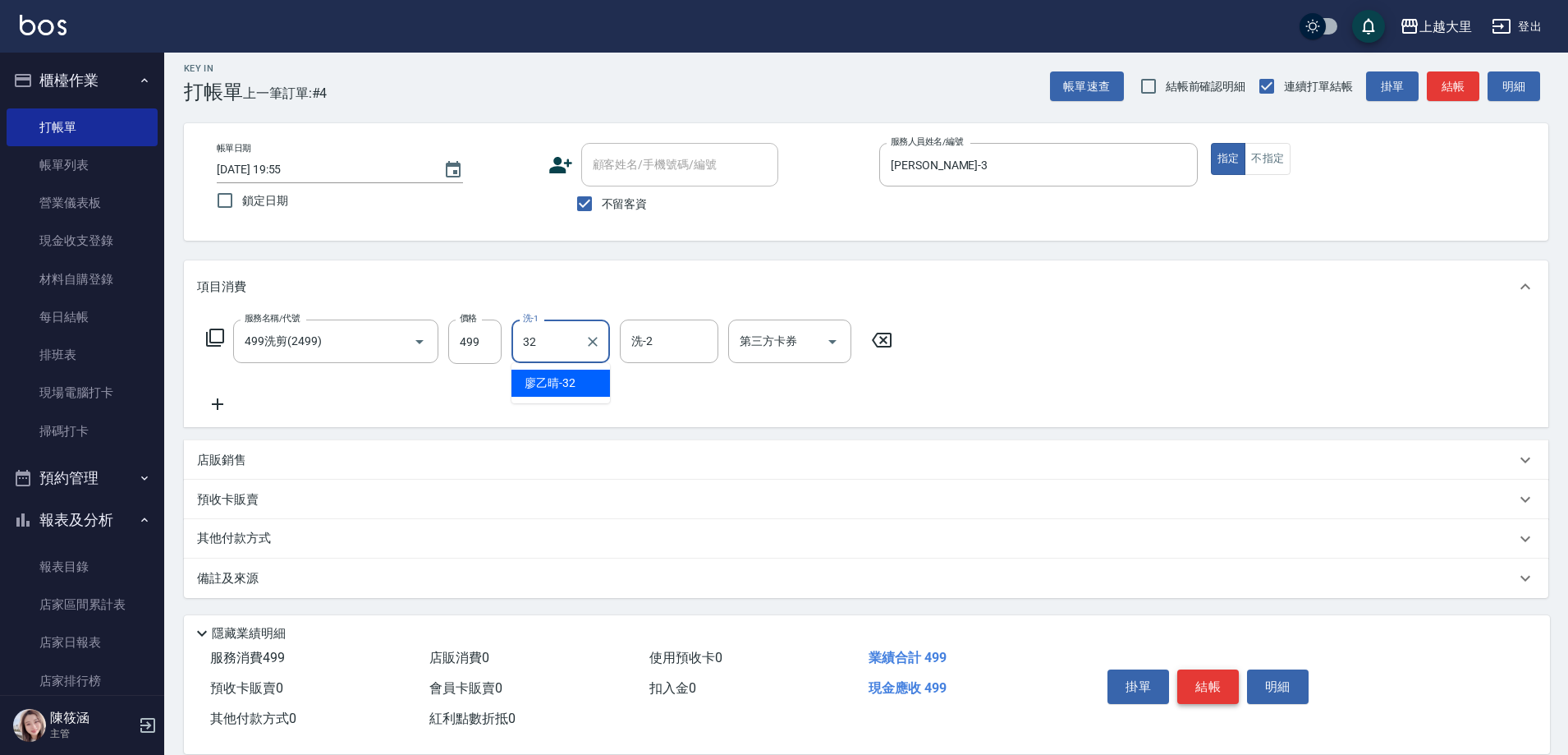
type input "[PERSON_NAME]-32"
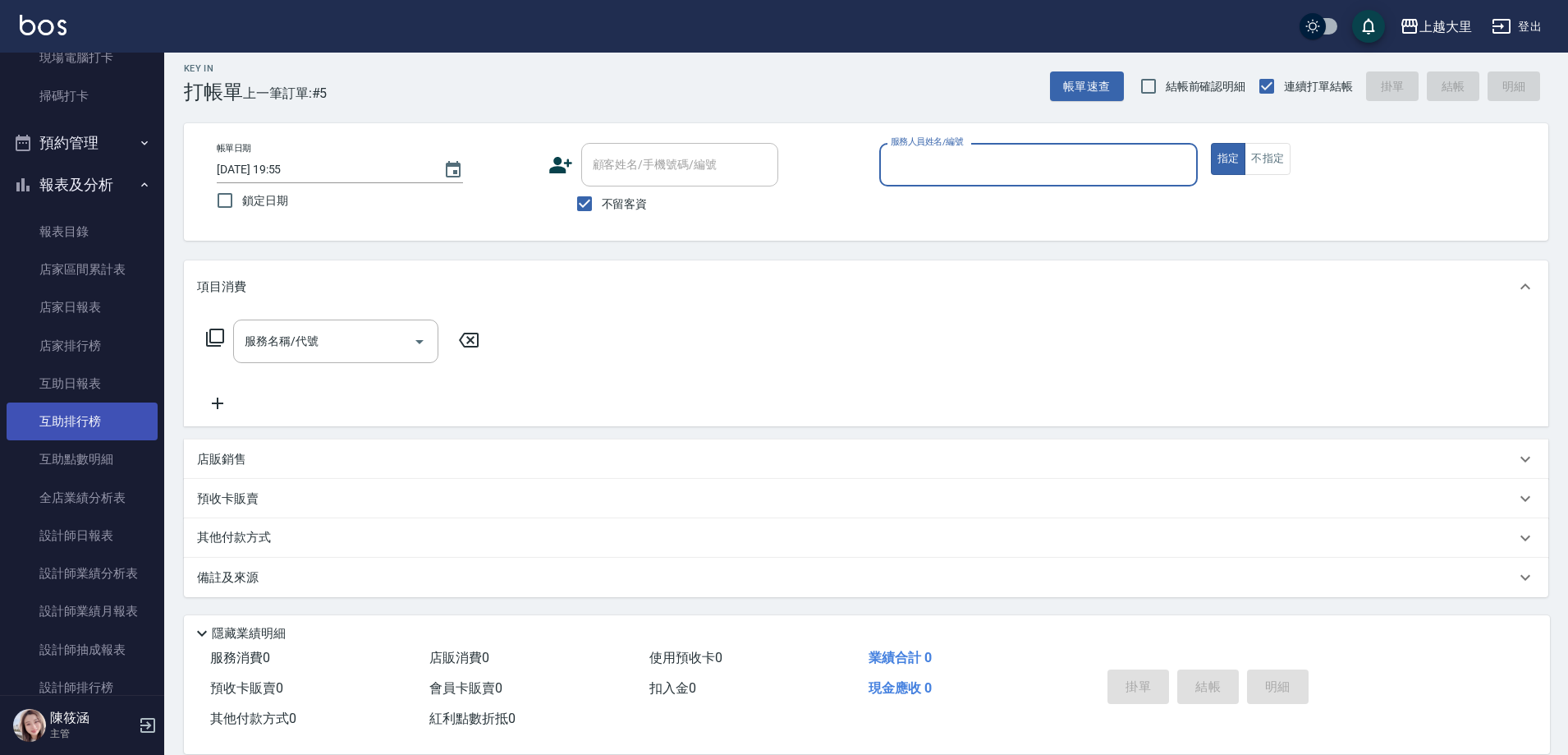
scroll to position [492, 0]
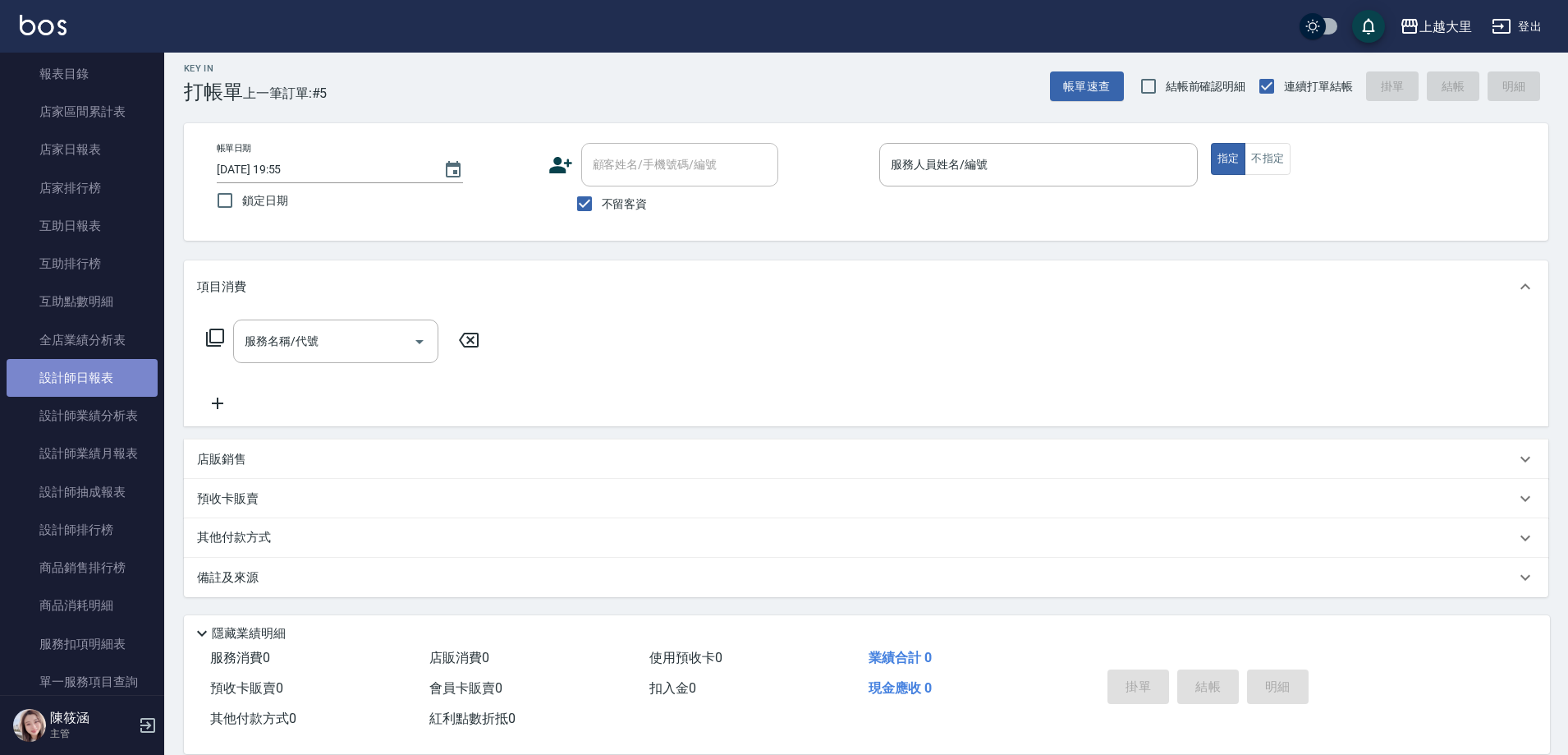
click at [94, 382] on link "設計師日報表" at bounding box center [82, 378] width 151 height 38
